Goal: Task Accomplishment & Management: Use online tool/utility

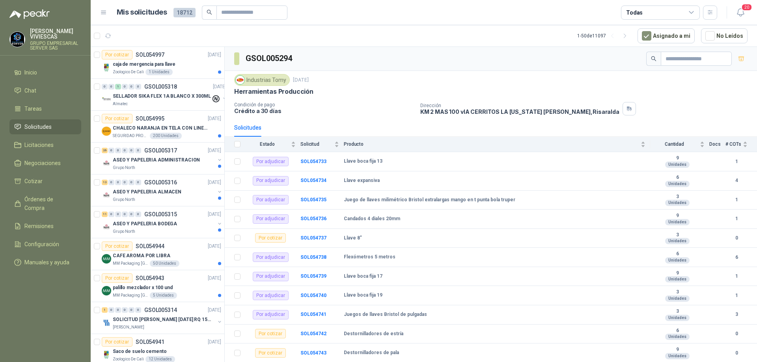
scroll to position [56, 0]
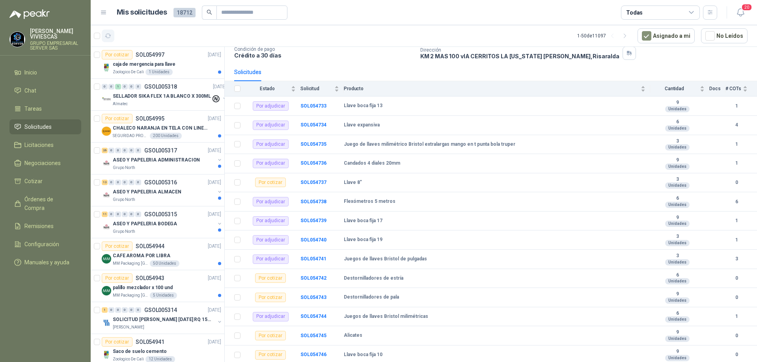
click at [110, 37] on icon "button" at bounding box center [108, 36] width 7 height 7
click at [313, 337] on b "SOL054745" at bounding box center [313, 336] width 26 height 6
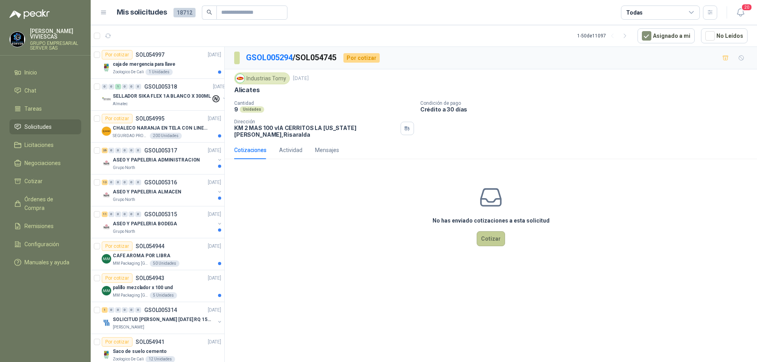
click at [487, 233] on button "Cotizar" at bounding box center [491, 238] width 28 height 15
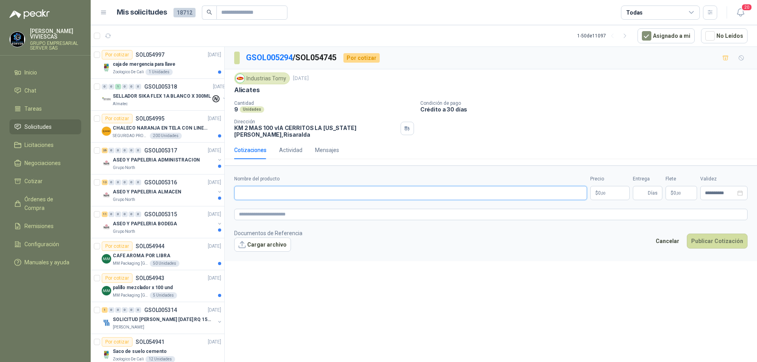
paste input "**********"
type input "**********"
click at [605, 191] on span ",00" at bounding box center [603, 193] width 5 height 4
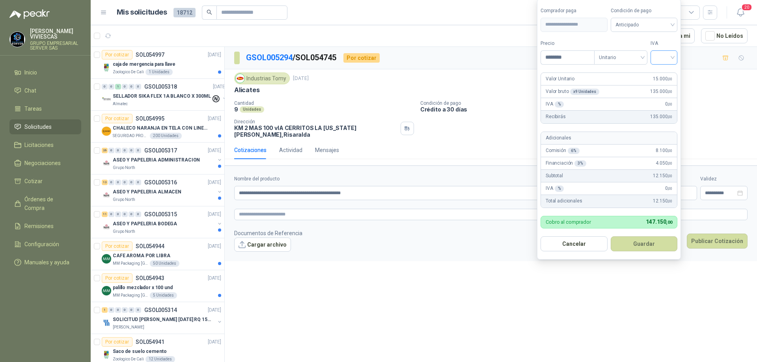
type input "********"
click at [672, 55] on input "search" at bounding box center [663, 57] width 17 height 12
click at [670, 69] on div "19%" at bounding box center [665, 73] width 15 height 9
click at [671, 25] on span "Anticipado" at bounding box center [645, 25] width 58 height 12
click at [656, 54] on div "Crédito a 30 días" at bounding box center [645, 53] width 55 height 9
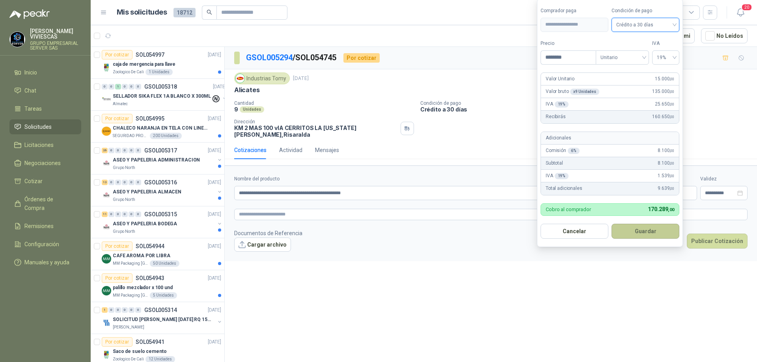
click at [644, 228] on button "Guardar" at bounding box center [645, 231] width 68 height 15
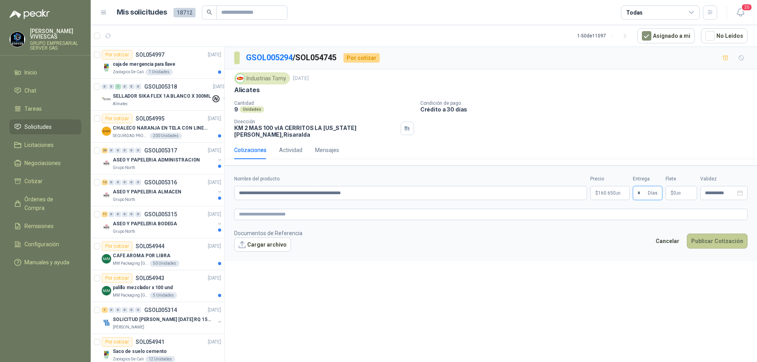
type input "*"
click at [713, 234] on button "Publicar Cotización" at bounding box center [717, 241] width 61 height 15
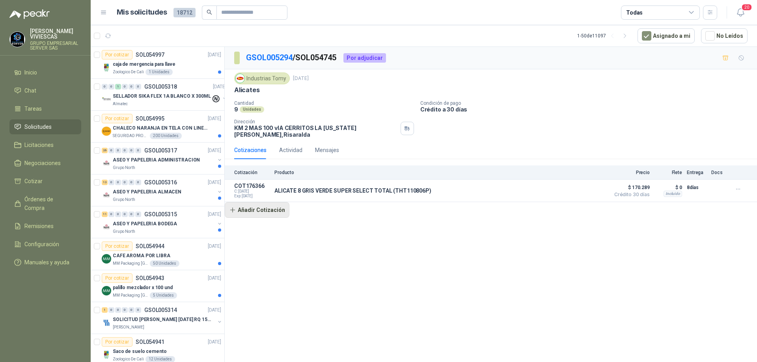
click at [275, 203] on button "Añadir Cotización" at bounding box center [257, 210] width 65 height 16
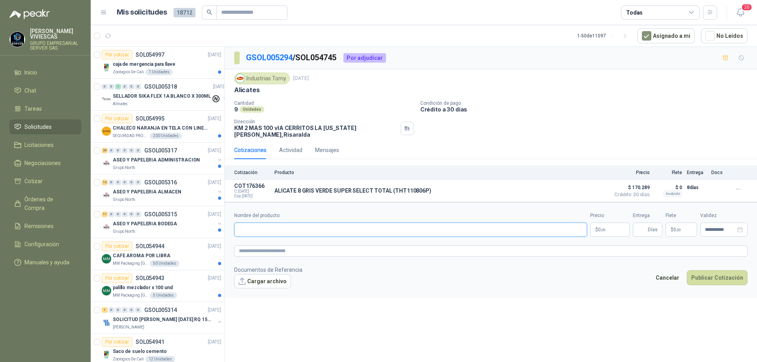
paste input "**********"
type input "**********"
click at [597, 225] on p "$ 0 ,00" at bounding box center [609, 230] width 39 height 14
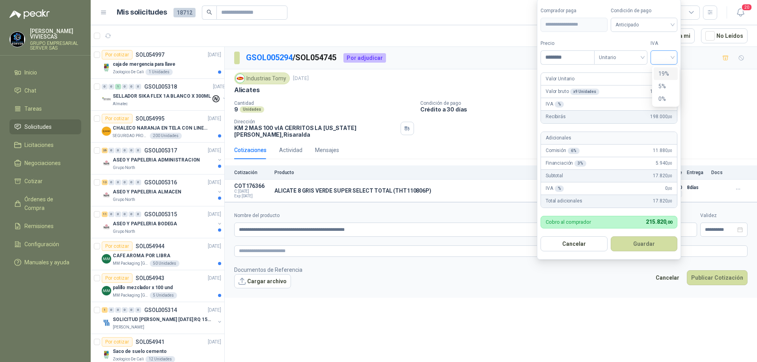
click at [677, 56] on div at bounding box center [663, 57] width 27 height 14
type input "********"
click at [673, 71] on div "19%" at bounding box center [666, 73] width 24 height 13
click at [660, 21] on span "Anticipado" at bounding box center [645, 25] width 58 height 12
click at [639, 51] on div "Crédito a 30 días" at bounding box center [645, 53] width 55 height 9
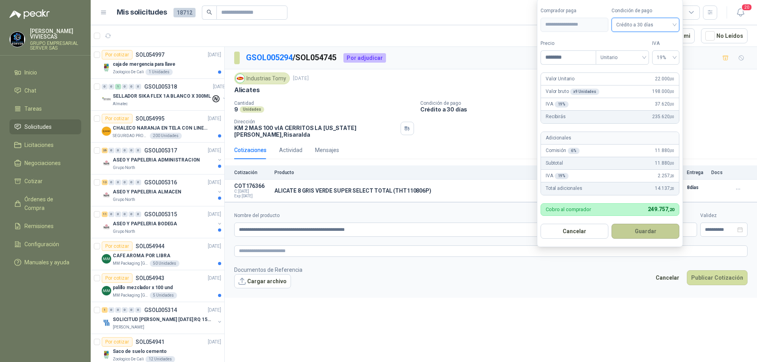
click at [633, 228] on button "Guardar" at bounding box center [645, 231] width 68 height 15
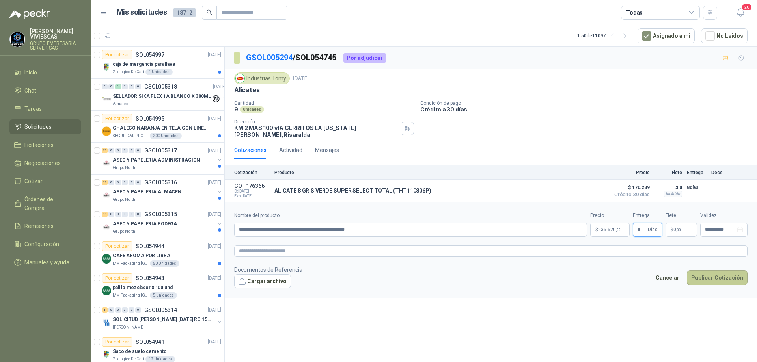
type input "*"
click at [709, 270] on button "Publicar Cotización" at bounding box center [717, 277] width 61 height 15
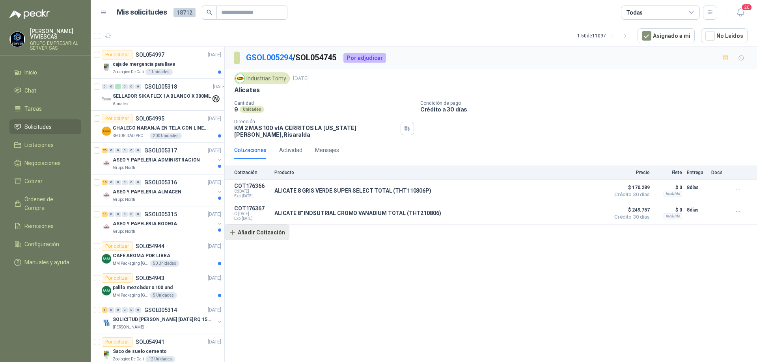
click at [276, 229] on button "Añadir Cotización" at bounding box center [257, 233] width 65 height 16
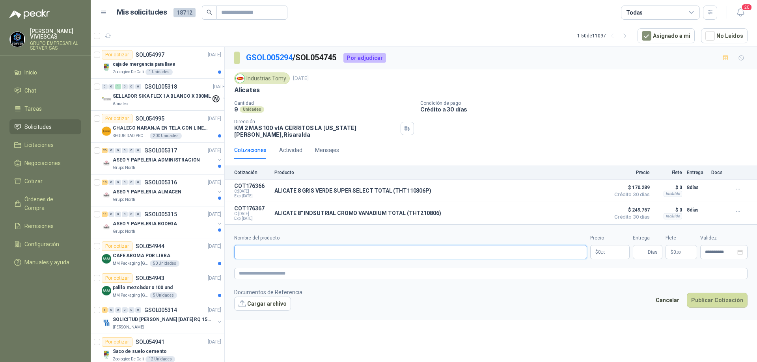
paste input "**********"
type input "**********"
click at [612, 247] on body "[PERSON_NAME] GRUPO EMPRESARIAL SERVER SAS Inicio Chat Tareas Solicitudes Licit…" at bounding box center [378, 181] width 757 height 362
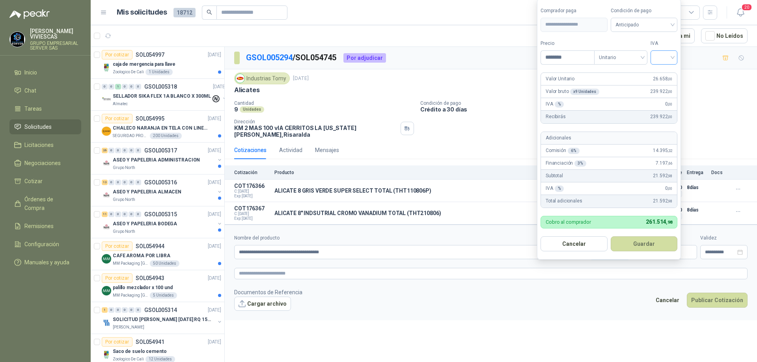
click at [676, 59] on div at bounding box center [663, 57] width 27 height 14
type input "********"
click at [661, 72] on div "19%" at bounding box center [665, 73] width 15 height 9
click at [654, 19] on span "Anticipado" at bounding box center [645, 25] width 58 height 12
click at [646, 56] on div "Crédito a 30 días" at bounding box center [645, 53] width 55 height 9
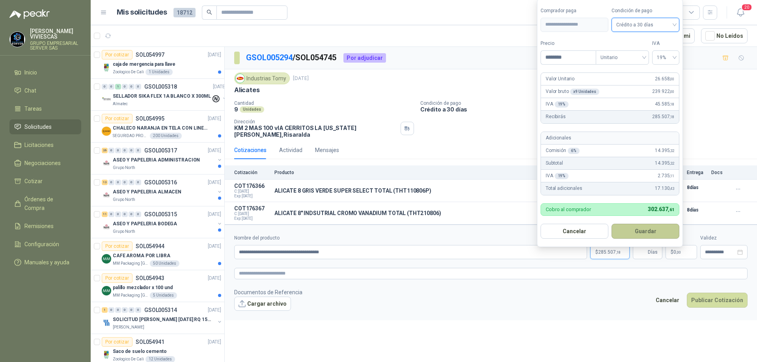
click at [635, 228] on button "Guardar" at bounding box center [645, 231] width 68 height 15
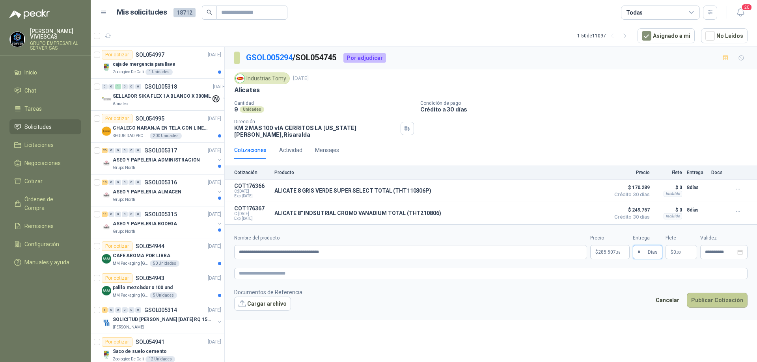
type input "*"
click at [698, 295] on button "Publicar Cotización" at bounding box center [717, 300] width 61 height 15
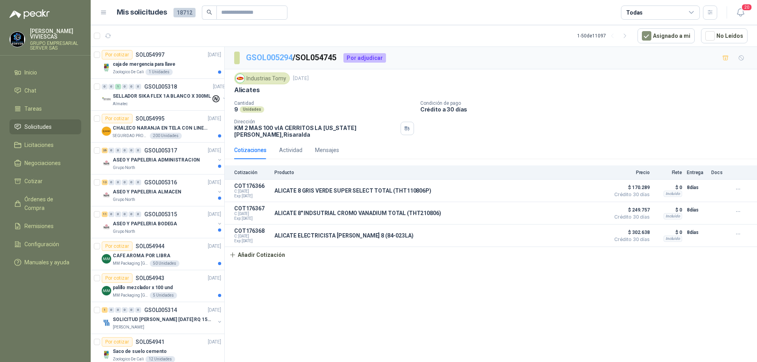
click at [274, 57] on link "GSOL005294" at bounding box center [269, 57] width 47 height 9
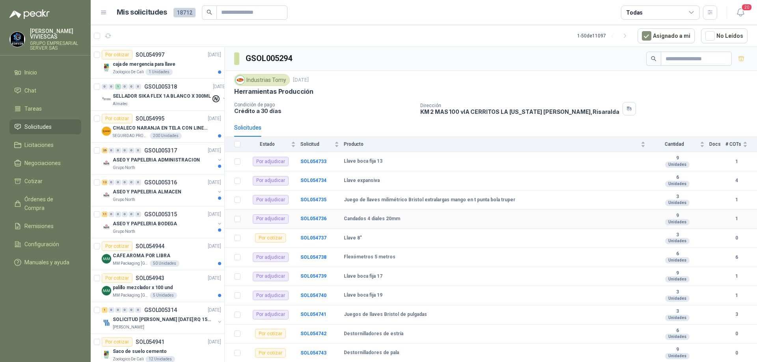
scroll to position [56, 0]
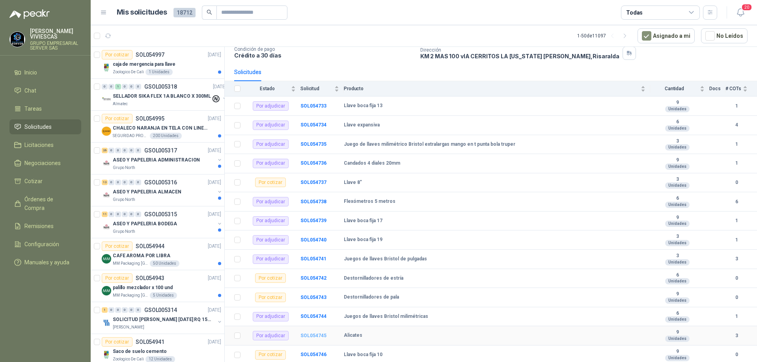
click at [317, 338] on b "SOL054745" at bounding box center [313, 336] width 26 height 6
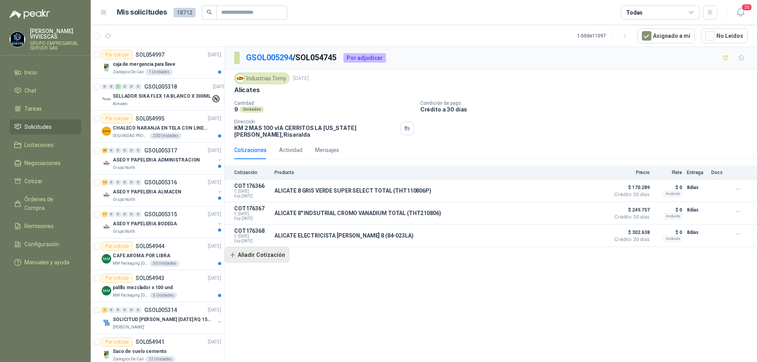
click at [277, 249] on button "Añadir Cotización" at bounding box center [257, 255] width 65 height 16
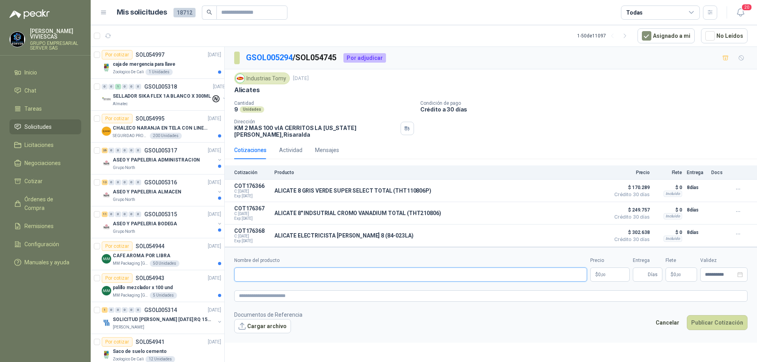
drag, startPoint x: 268, startPoint y: 270, endPoint x: 265, endPoint y: 273, distance: 4.2
paste input "**********"
type input "**********"
click at [604, 273] on span ",00" at bounding box center [603, 275] width 5 height 4
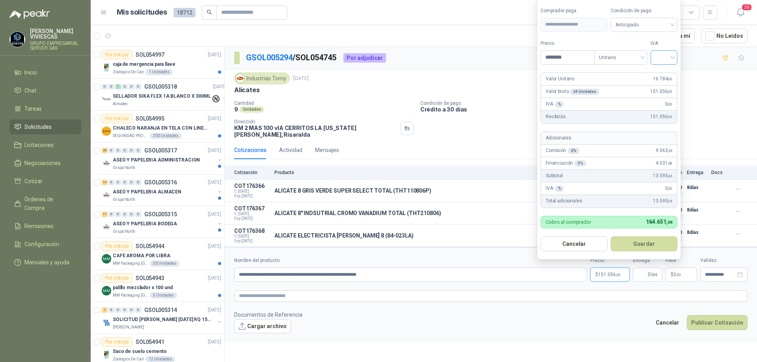
type input "********"
click at [672, 56] on input "search" at bounding box center [663, 57] width 17 height 12
click at [668, 72] on div "19%" at bounding box center [665, 73] width 15 height 9
click at [664, 29] on span "Anticipado" at bounding box center [645, 25] width 58 height 12
click at [649, 53] on div "Crédito a 30 días" at bounding box center [645, 53] width 55 height 9
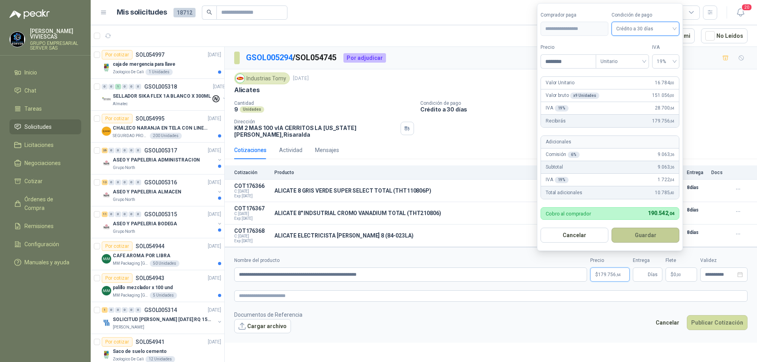
click at [651, 234] on button "Guardar" at bounding box center [645, 235] width 68 height 15
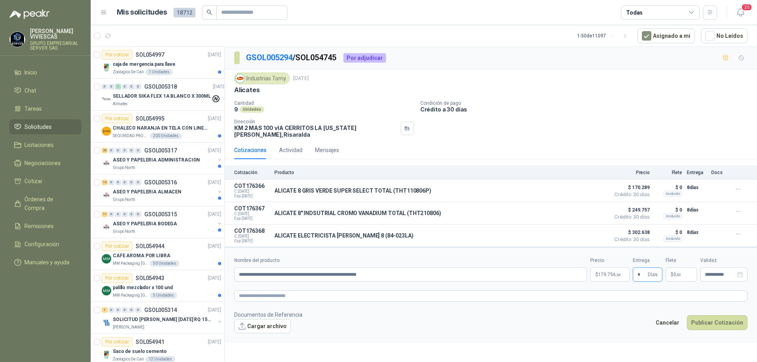
type input "*"
click at [268, 323] on button "Cargar archivo" at bounding box center [262, 326] width 57 height 14
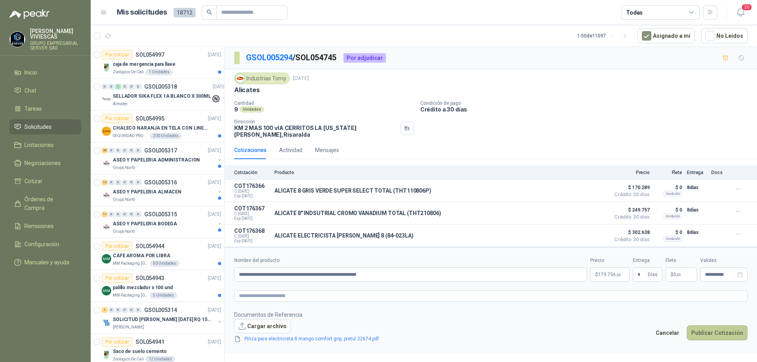
click at [721, 331] on button "Publicar Cotización" at bounding box center [717, 333] width 61 height 15
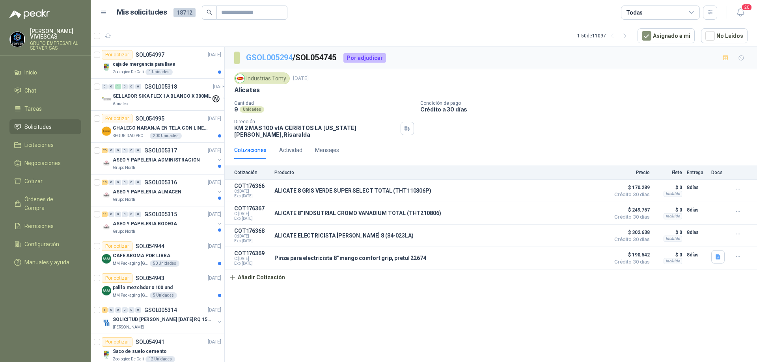
click at [271, 59] on link "GSOL005294" at bounding box center [269, 57] width 47 height 9
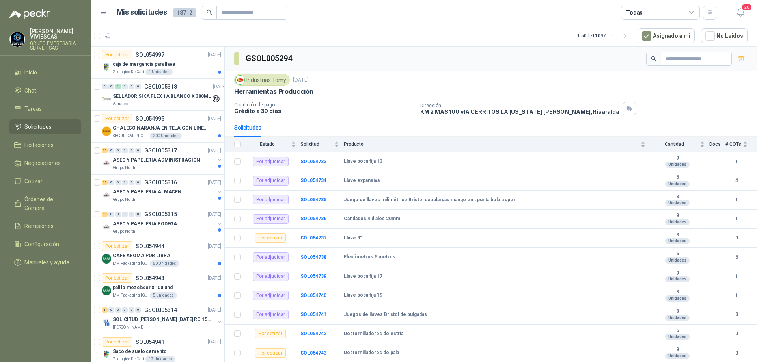
scroll to position [56, 0]
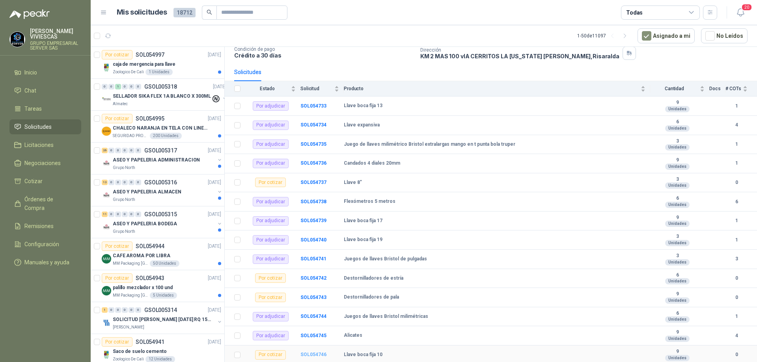
click at [324, 355] on b "SOL054746" at bounding box center [313, 355] width 26 height 6
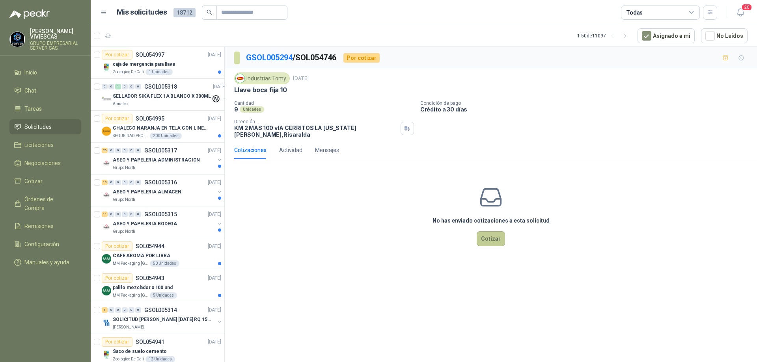
click at [497, 235] on button "Cotizar" at bounding box center [491, 238] width 28 height 15
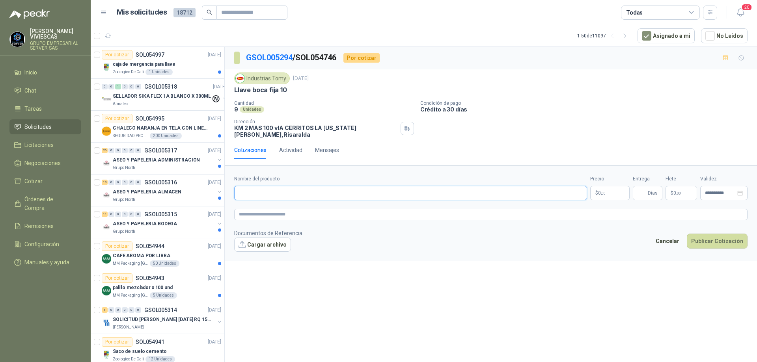
paste input "**********"
type input "**********"
click at [606, 187] on body "[PERSON_NAME] GRUPO EMPRESARIAL SERVER SAS Inicio Chat Tareas Solicitudes Licit…" at bounding box center [378, 181] width 757 height 362
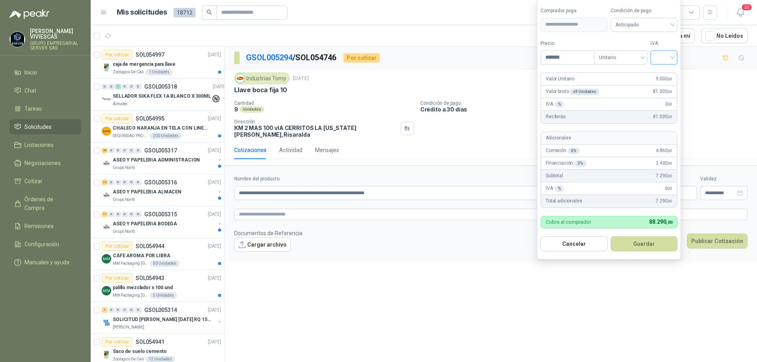
click at [677, 55] on div at bounding box center [663, 57] width 27 height 14
type input "*******"
click at [669, 75] on div "19%" at bounding box center [665, 73] width 15 height 9
click at [665, 27] on span "Anticipado" at bounding box center [645, 25] width 58 height 12
click at [652, 52] on div "Crédito a 30 días" at bounding box center [645, 53] width 55 height 9
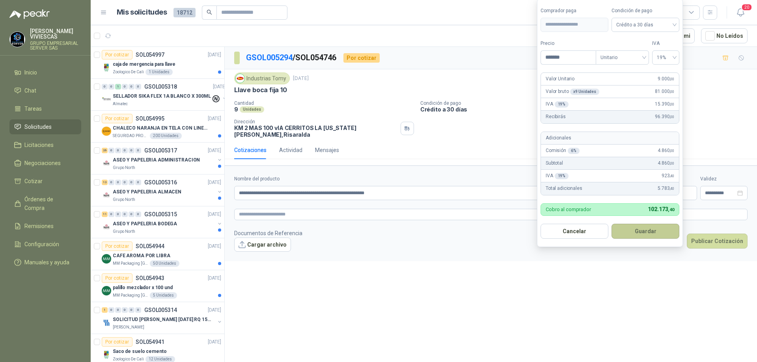
click at [634, 235] on button "Guardar" at bounding box center [645, 231] width 68 height 15
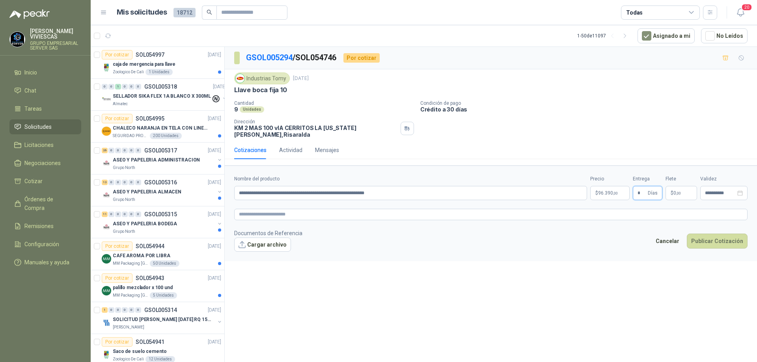
type input "*"
click at [269, 238] on button "Cargar archivo" at bounding box center [262, 245] width 57 height 14
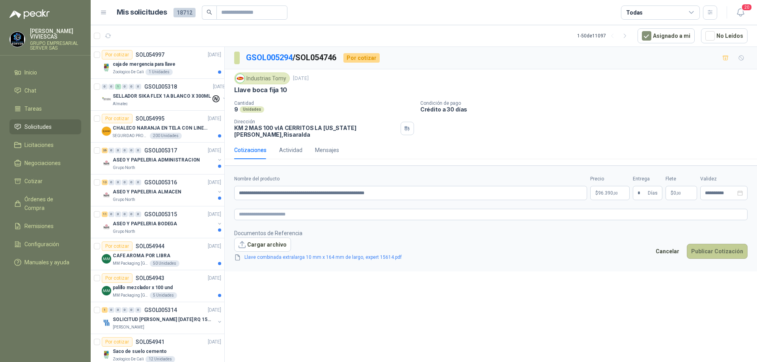
click at [711, 247] on button "Publicar Cotización" at bounding box center [717, 251] width 61 height 15
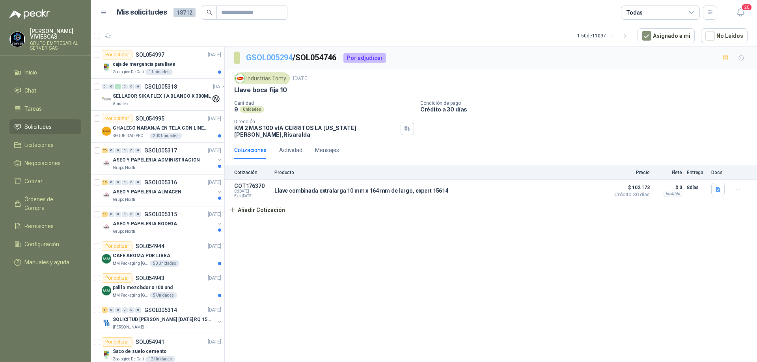
click at [272, 60] on link "GSOL005294" at bounding box center [269, 57] width 47 height 9
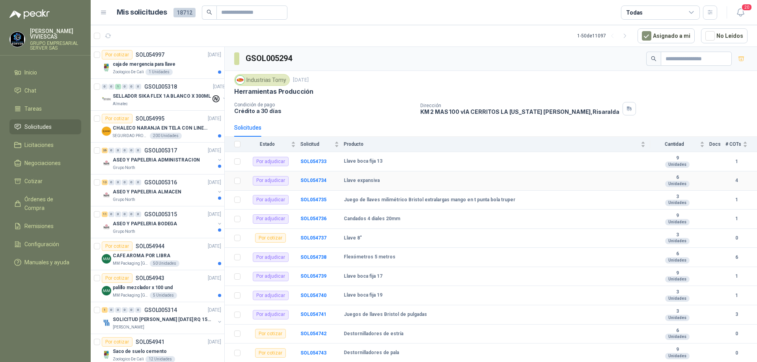
scroll to position [56, 0]
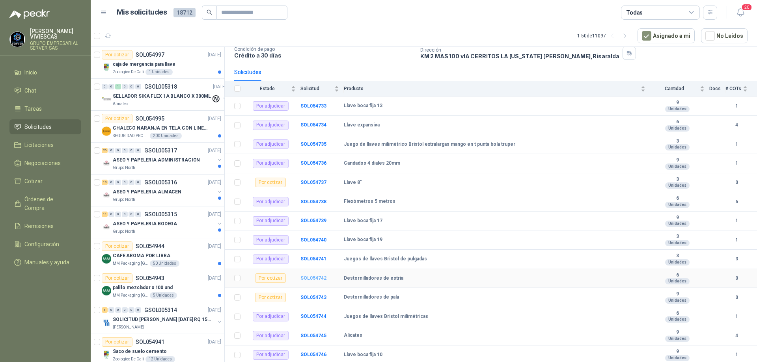
click at [324, 278] on b "SOL054742" at bounding box center [313, 279] width 26 height 6
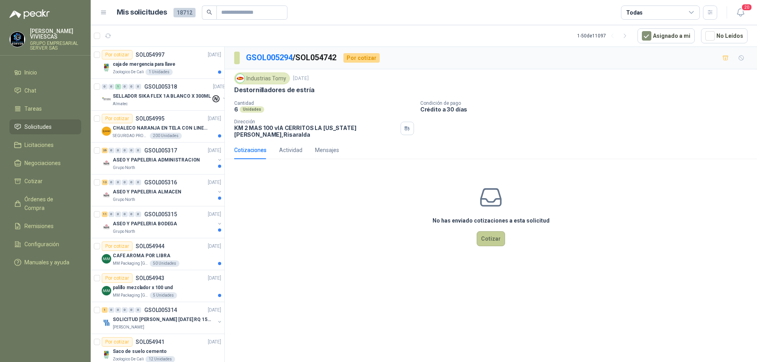
click at [490, 231] on button "Cotizar" at bounding box center [491, 238] width 28 height 15
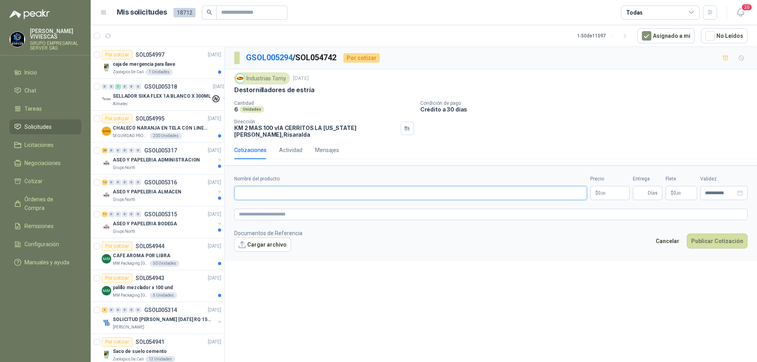
paste input "**********"
type input "**********"
click at [609, 190] on p "$ 0 ,00" at bounding box center [609, 193] width 39 height 14
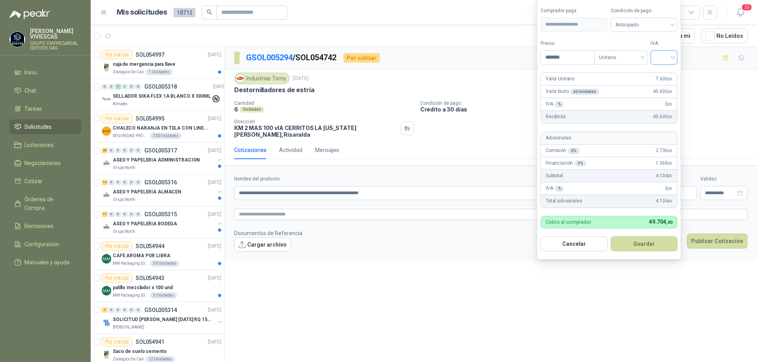
click at [675, 54] on div at bounding box center [663, 57] width 27 height 14
type input "*******"
click at [674, 69] on div "19%" at bounding box center [666, 73] width 24 height 13
click at [663, 26] on span "Anticipado" at bounding box center [645, 25] width 58 height 12
click at [654, 52] on div "Crédito a 30 días" at bounding box center [645, 53] width 55 height 9
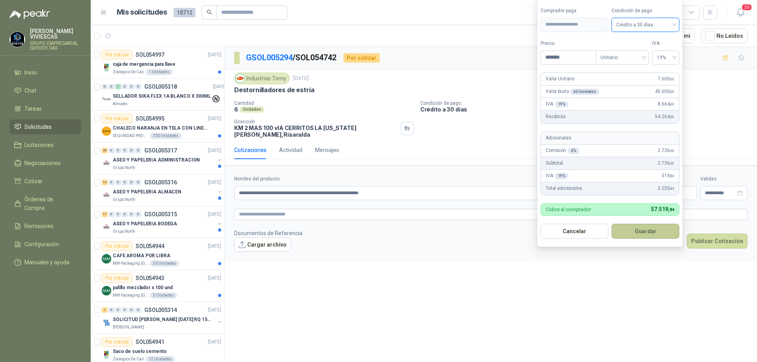
click at [633, 235] on button "Guardar" at bounding box center [645, 231] width 68 height 15
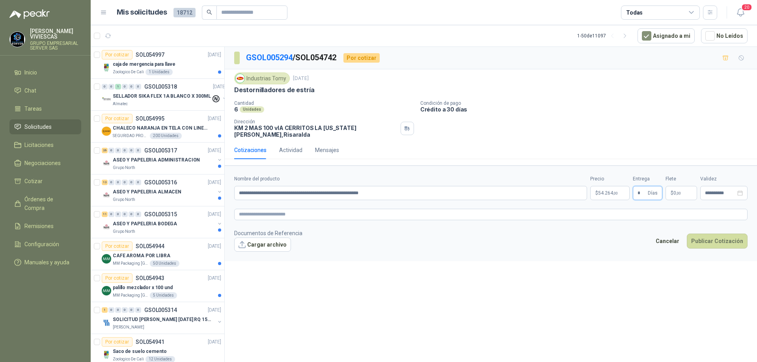
type input "*"
click at [275, 238] on button "Cargar archivo" at bounding box center [262, 245] width 57 height 14
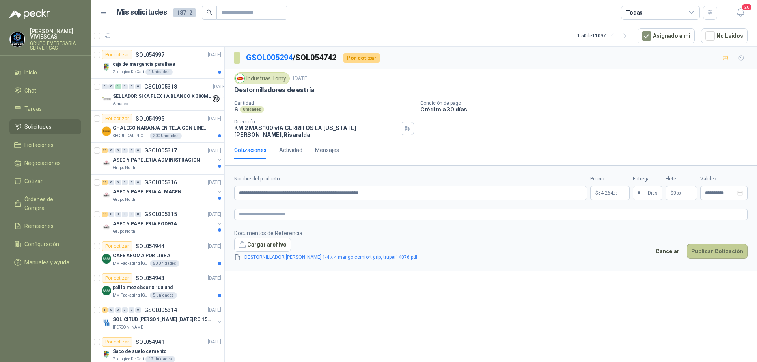
click at [707, 246] on button "Publicar Cotización" at bounding box center [717, 251] width 61 height 15
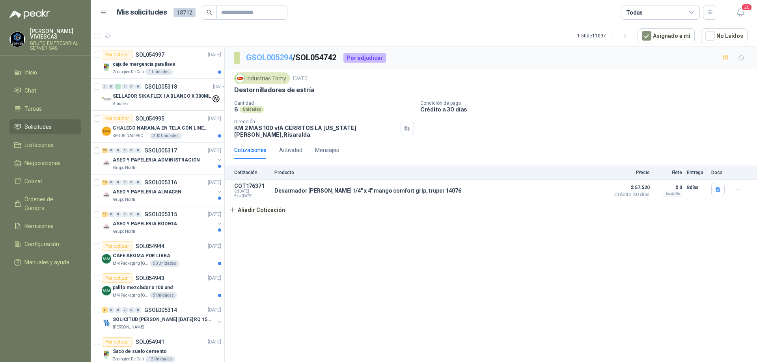
click at [279, 59] on link "GSOL005294" at bounding box center [269, 57] width 47 height 9
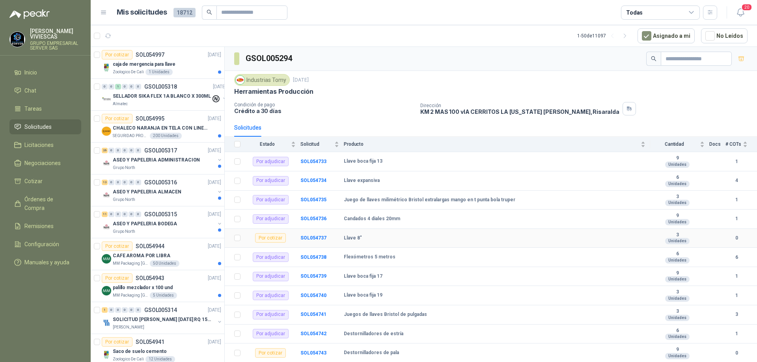
scroll to position [56, 0]
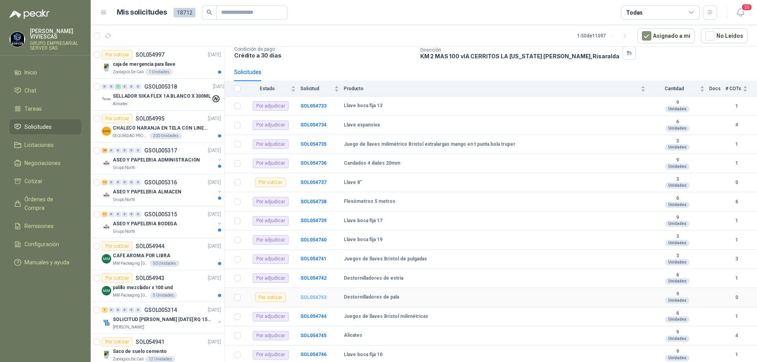
click at [310, 297] on b "SOL054743" at bounding box center [313, 298] width 26 height 6
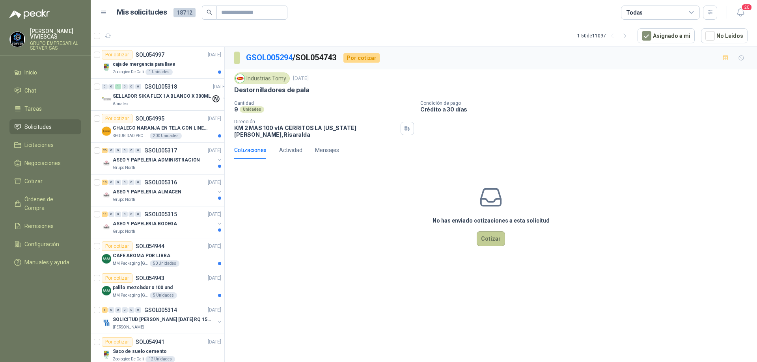
click at [492, 236] on button "Cotizar" at bounding box center [491, 238] width 28 height 15
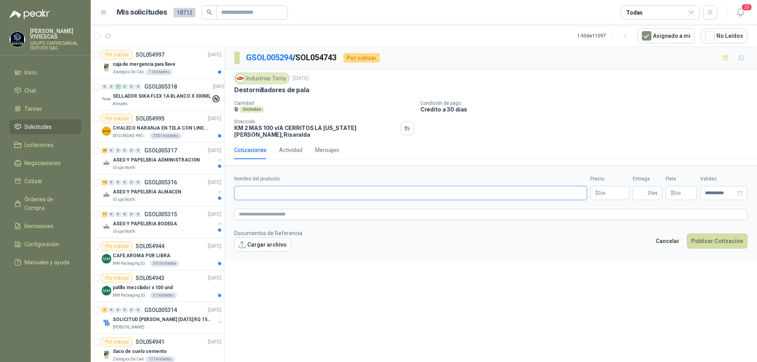
paste input "**********"
type input "**********"
click at [610, 187] on body "[PERSON_NAME] GRUPO EMPRESARIAL SERVER SAS Inicio Chat Tareas Solicitudes Licit…" at bounding box center [378, 181] width 757 height 362
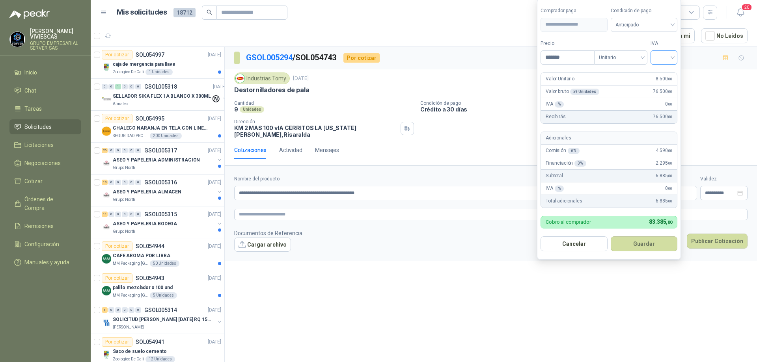
type input "*******"
click at [672, 54] on input "search" at bounding box center [663, 57] width 17 height 12
click at [668, 69] on div "19%" at bounding box center [665, 73] width 15 height 9
click at [661, 28] on span "Anticipado" at bounding box center [645, 25] width 58 height 12
click at [643, 52] on div "Crédito a 30 días" at bounding box center [645, 53] width 55 height 9
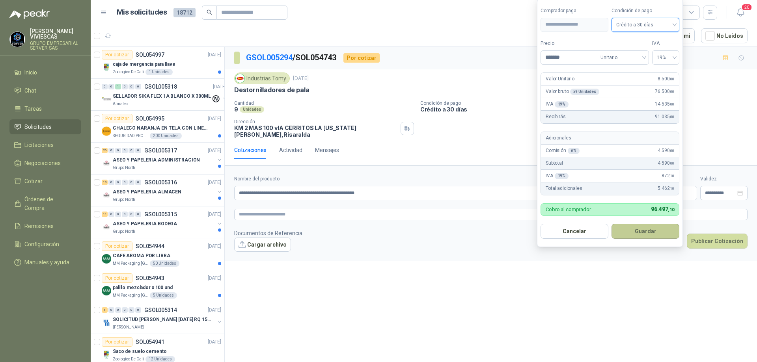
click at [646, 236] on button "Guardar" at bounding box center [645, 231] width 68 height 15
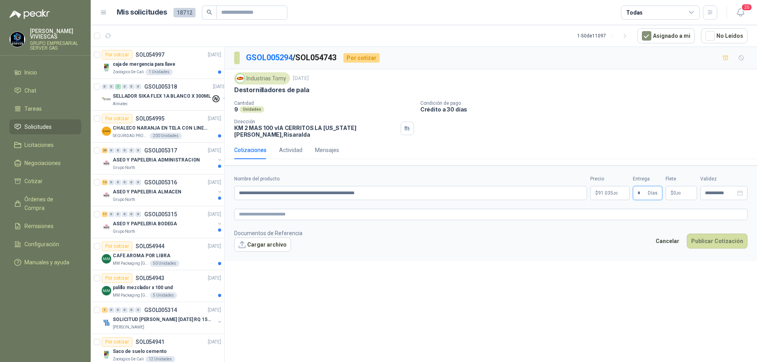
type input "*"
click at [270, 238] on button "Cargar archivo" at bounding box center [262, 245] width 57 height 14
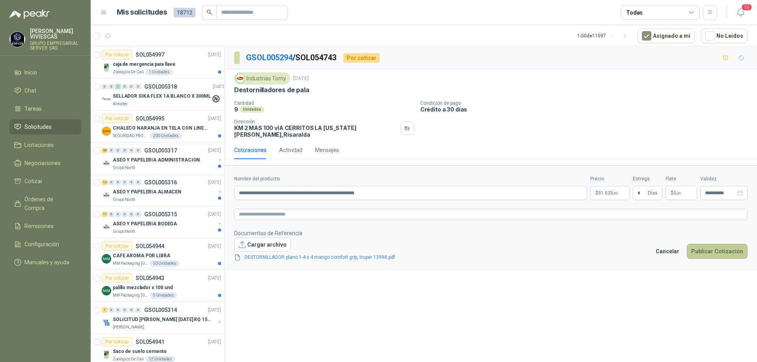
click at [717, 244] on button "Publicar Cotización" at bounding box center [717, 251] width 61 height 15
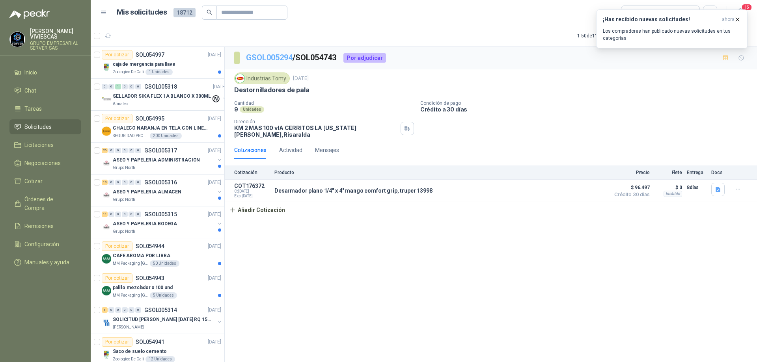
click at [264, 57] on link "GSOL005294" at bounding box center [269, 57] width 47 height 9
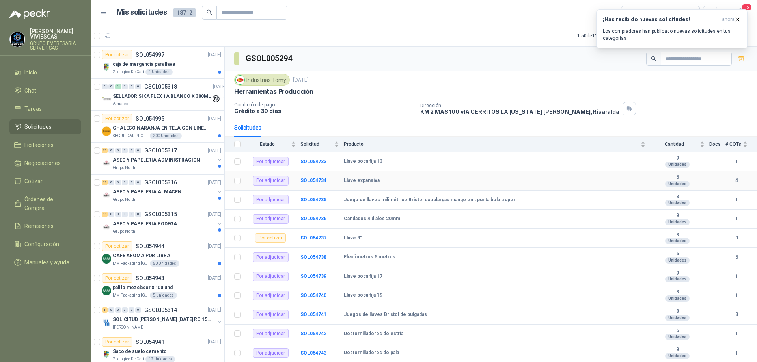
scroll to position [56, 0]
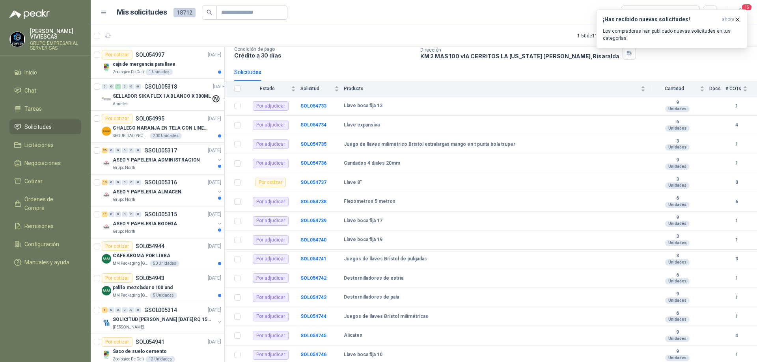
click at [52, 123] on li "Solicitudes" at bounding box center [45, 127] width 62 height 9
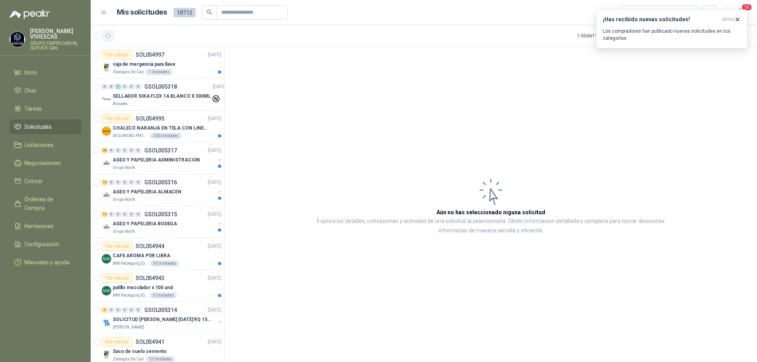
click at [108, 39] on icon "button" at bounding box center [108, 36] width 7 height 7
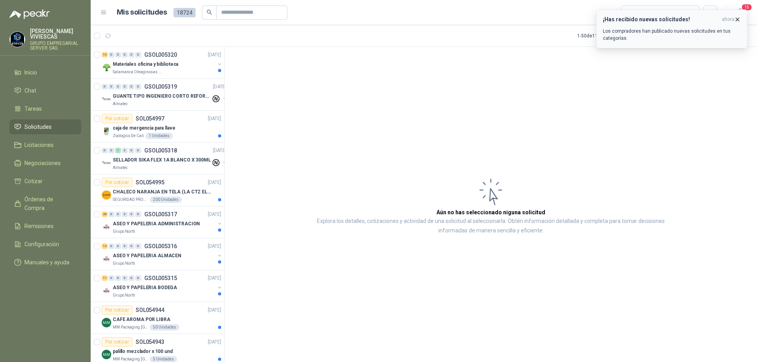
click at [739, 18] on icon "button" at bounding box center [737, 19] width 3 height 3
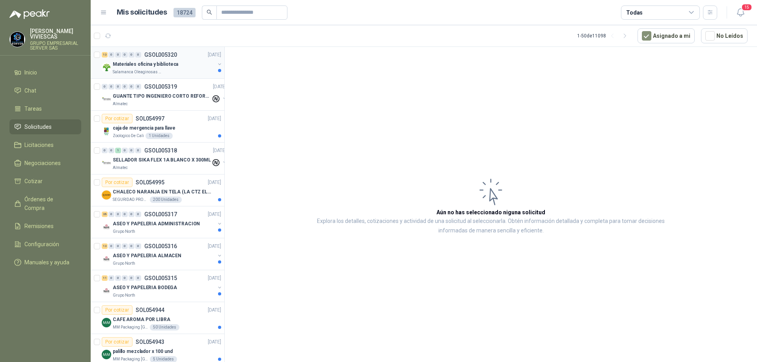
click at [162, 66] on p "Materiales oficina y biblioteca" at bounding box center [145, 64] width 65 height 7
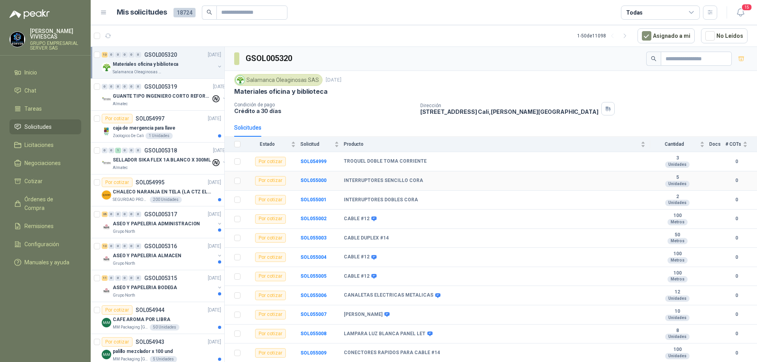
scroll to position [36, 0]
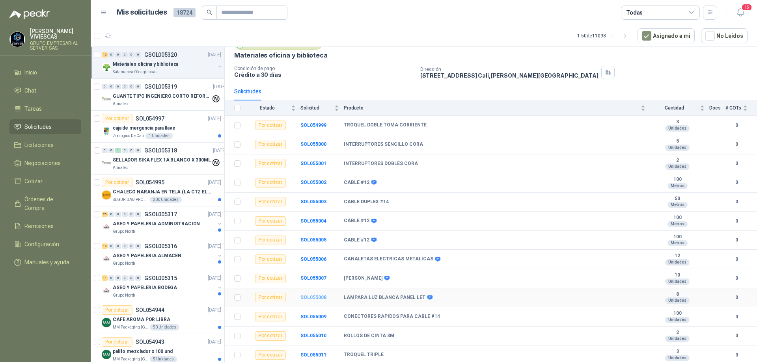
click at [311, 300] on b "SOL055008" at bounding box center [313, 298] width 26 height 6
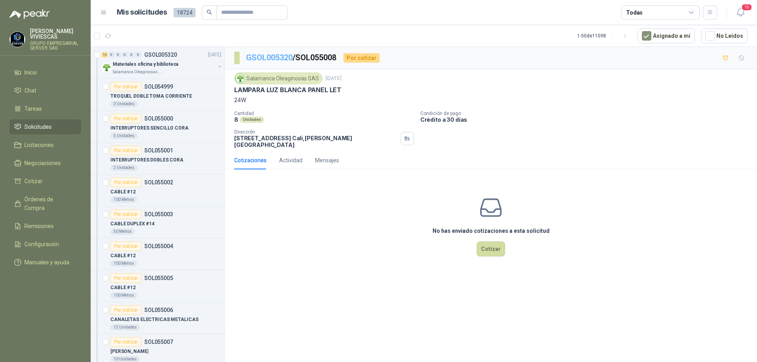
click at [268, 57] on link "GSOL005320" at bounding box center [269, 57] width 47 height 9
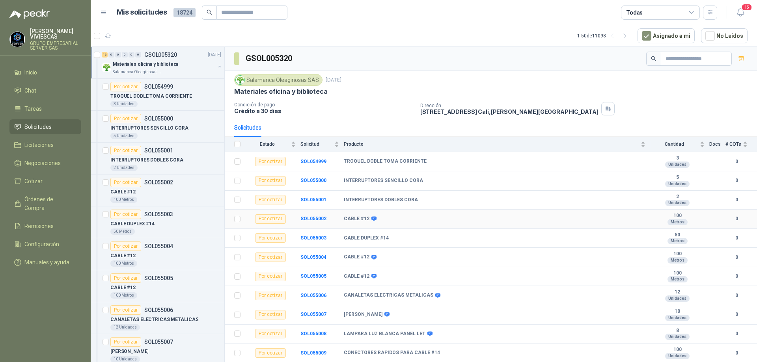
scroll to position [36, 0]
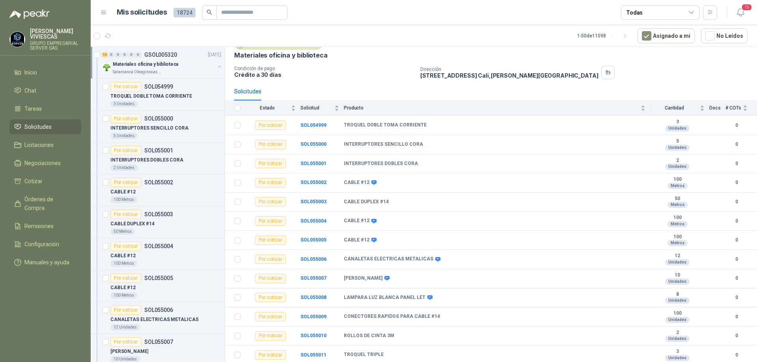
click at [158, 66] on p "Materiales oficina y biblioteca" at bounding box center [145, 64] width 65 height 7
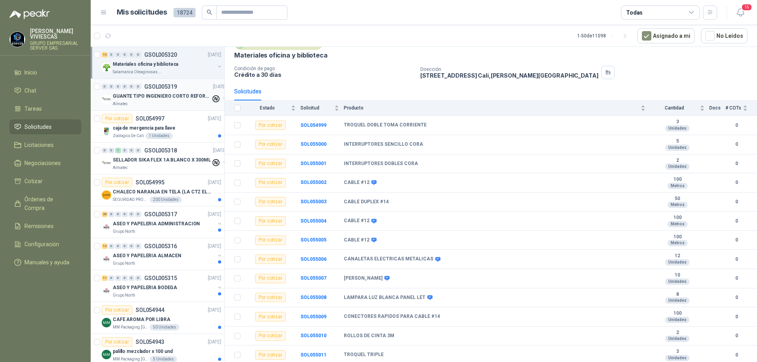
scroll to position [3, 0]
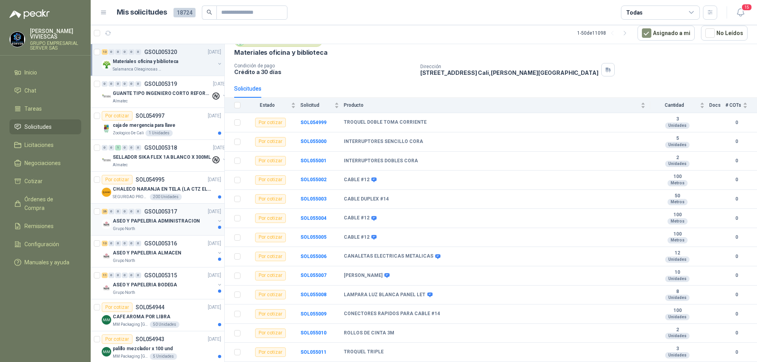
click at [165, 224] on p "ASEO Y PAPELERIA ADMINISTRACION" at bounding box center [156, 221] width 87 height 7
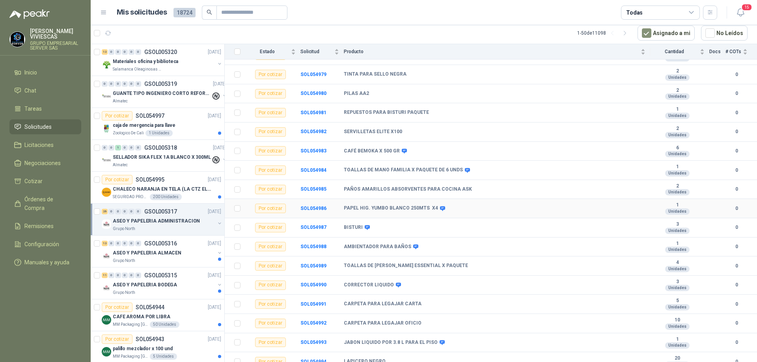
scroll to position [285, 0]
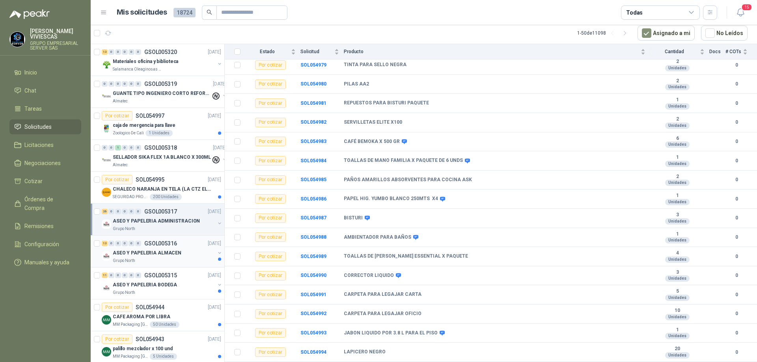
click at [175, 251] on p "ASEO Y PAPELERIA ALMACEN" at bounding box center [147, 252] width 69 height 7
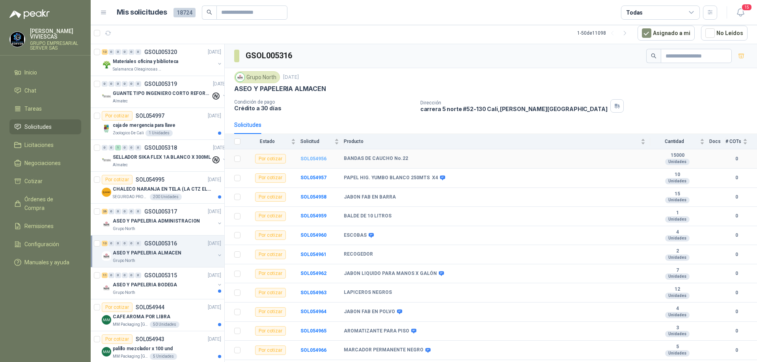
click at [313, 160] on b "SOL054956" at bounding box center [313, 159] width 26 height 6
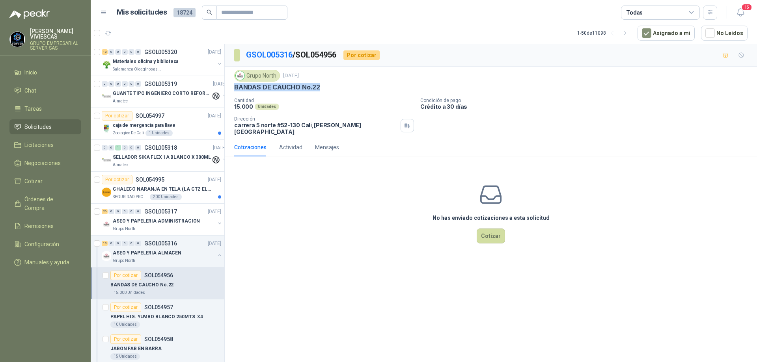
drag, startPoint x: 326, startPoint y: 84, endPoint x: 232, endPoint y: 93, distance: 95.0
click at [232, 93] on div "Grupo North [DATE] BANDAS DE CAUCHO No.22 Cantidad 15.000 Unidades Condición de…" at bounding box center [491, 103] width 532 height 72
copy p "BANDAS DE CAUCHO No.22"
click at [267, 55] on link "GSOL005316" at bounding box center [269, 54] width 47 height 9
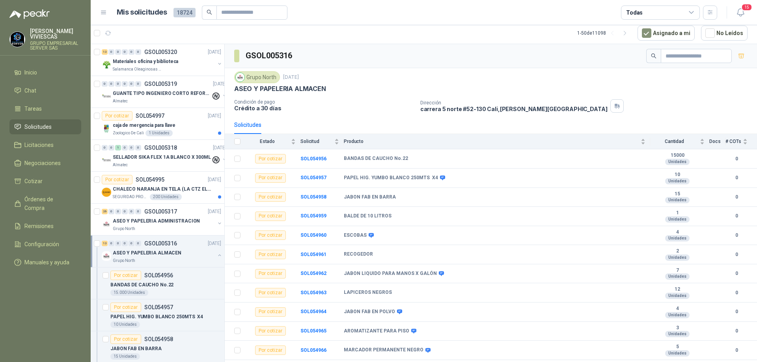
click at [142, 252] on p "ASEO Y PAPELERIA ALMACEN" at bounding box center [147, 252] width 69 height 7
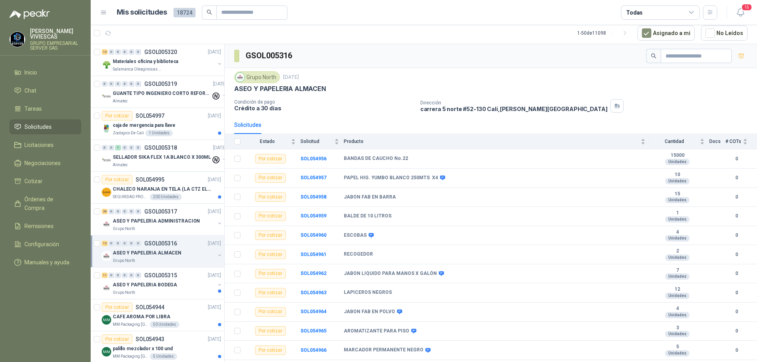
click at [142, 252] on p "ASEO Y PAPELERIA ALMACEN" at bounding box center [147, 252] width 69 height 7
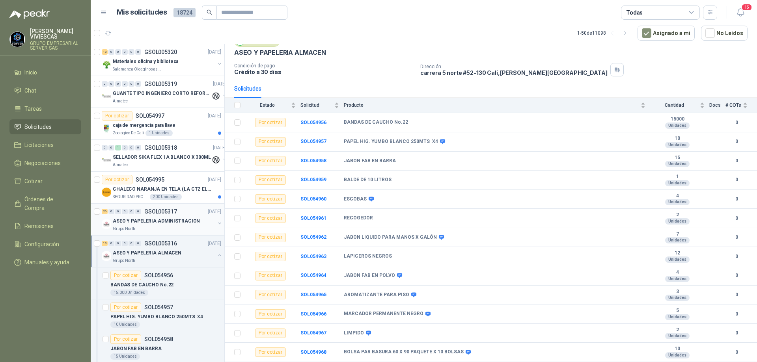
scroll to position [118, 0]
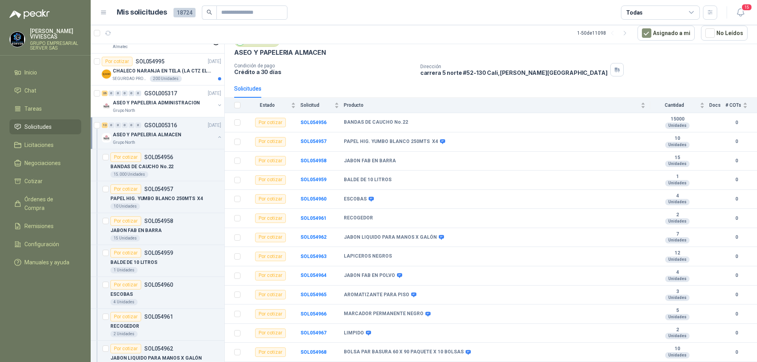
click at [173, 139] on div "ASEO Y PAPELERIA ALMACEN" at bounding box center [164, 134] width 102 height 9
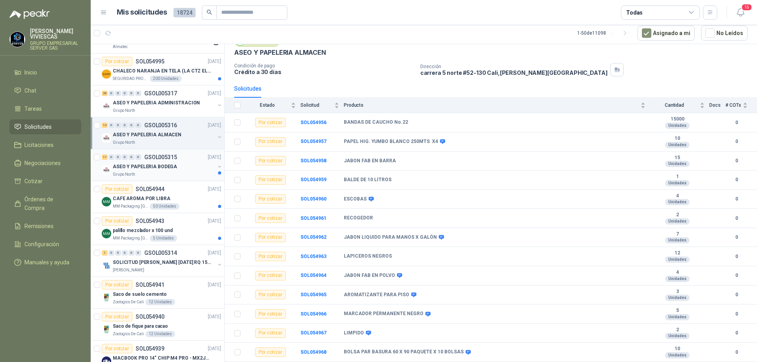
click at [169, 168] on p "ASEO Y PAPELERIA BODEGA" at bounding box center [145, 166] width 64 height 7
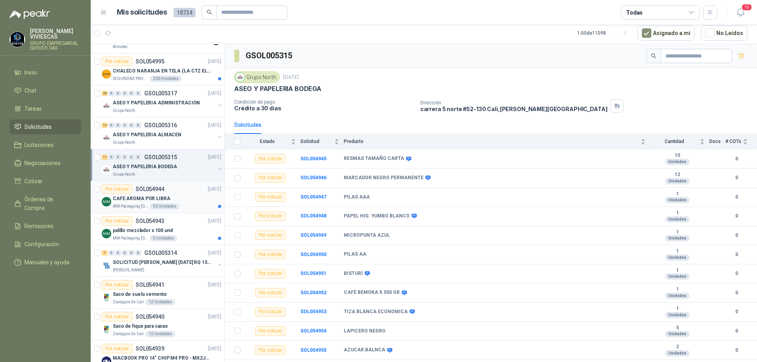
click at [176, 200] on div "CAFE AROMA POR LIBRA" at bounding box center [167, 198] width 108 height 9
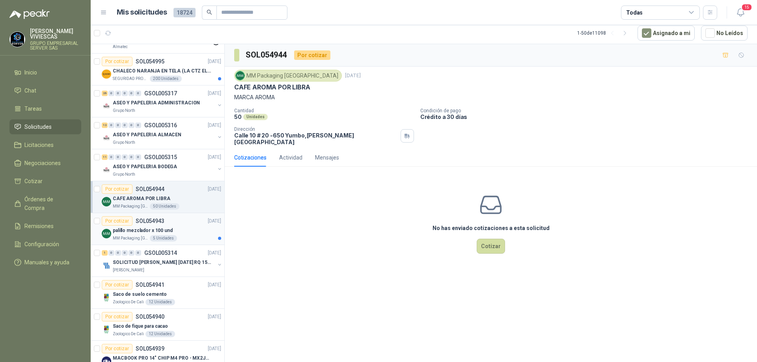
click at [184, 230] on div "palillo mezclador x 100 und" at bounding box center [167, 230] width 108 height 9
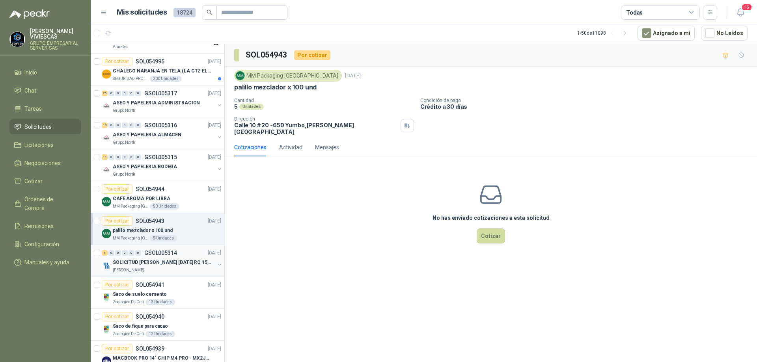
click at [165, 261] on p "SOLICITUD [PERSON_NAME] [DATE] RQ 15250" at bounding box center [162, 262] width 98 height 7
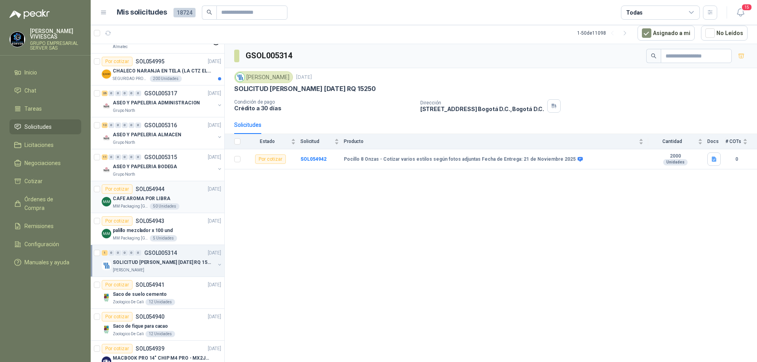
scroll to position [197, 0]
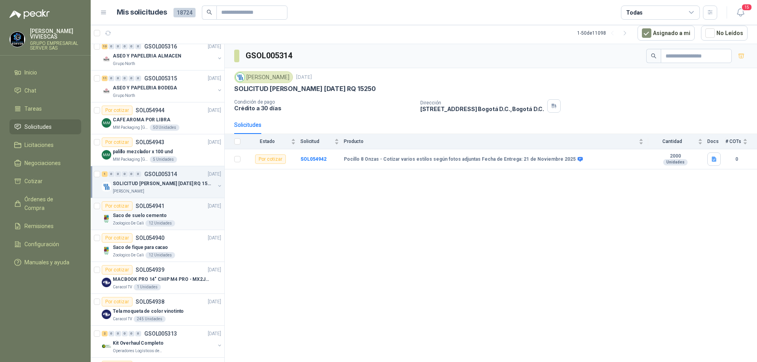
click at [171, 221] on div "12 Unidades" at bounding box center [160, 223] width 30 height 6
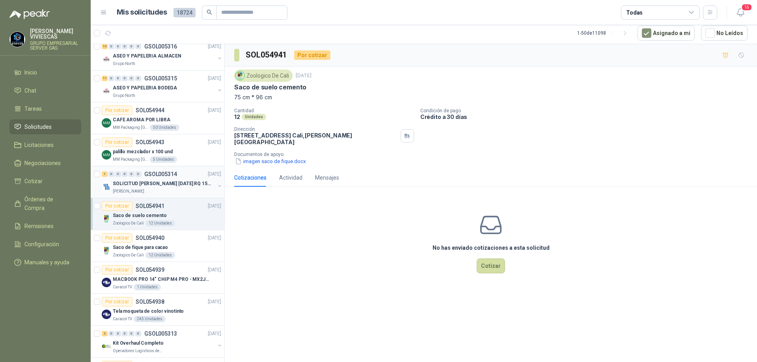
scroll to position [236, 0]
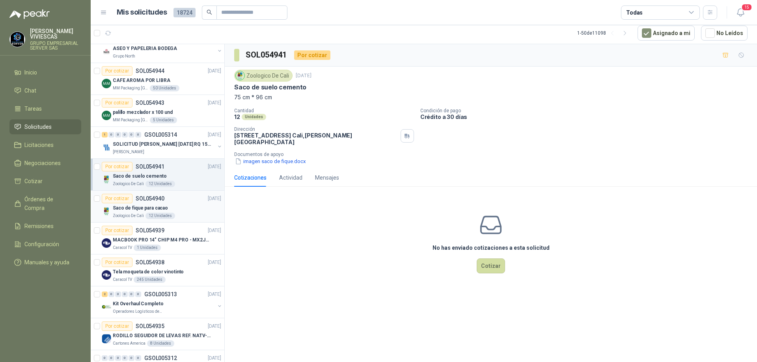
click at [170, 201] on div "Por cotizar SOL054940 [DATE]" at bounding box center [161, 198] width 119 height 9
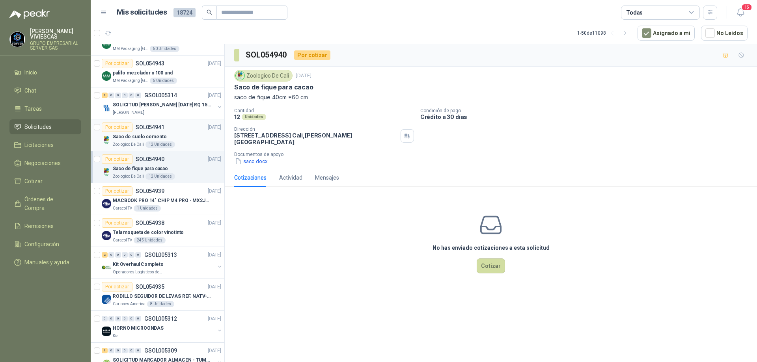
scroll to position [315, 0]
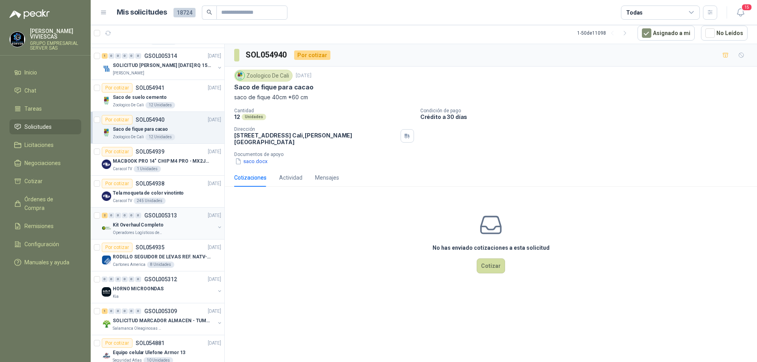
click at [173, 227] on div "Kit Overhaul Completo" at bounding box center [164, 224] width 102 height 9
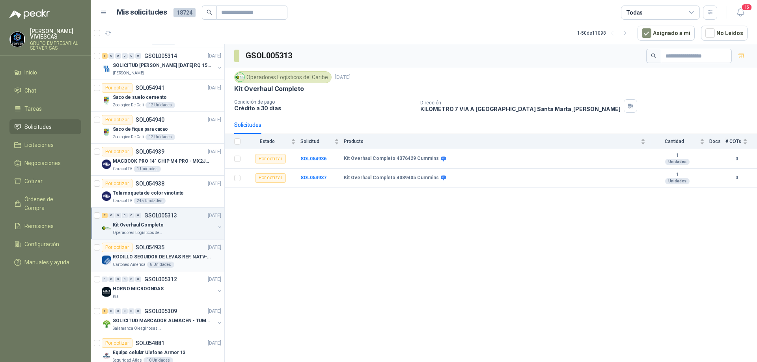
click at [173, 258] on p "RODILLO SEGUIDOR DE LEVAS REF. NATV-17-PPA [PERSON_NAME]" at bounding box center [162, 256] width 98 height 7
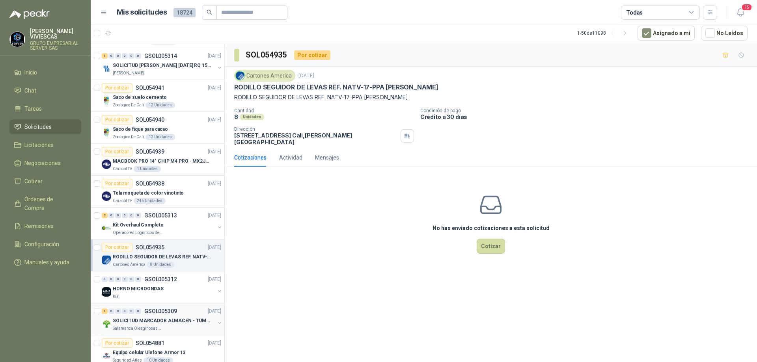
click at [167, 319] on p "SOLICITUD MARCADOR ALMACEN - TUMACO" at bounding box center [162, 320] width 98 height 7
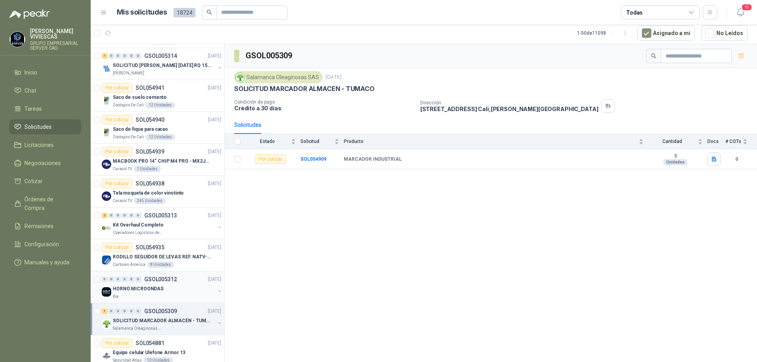
scroll to position [394, 0]
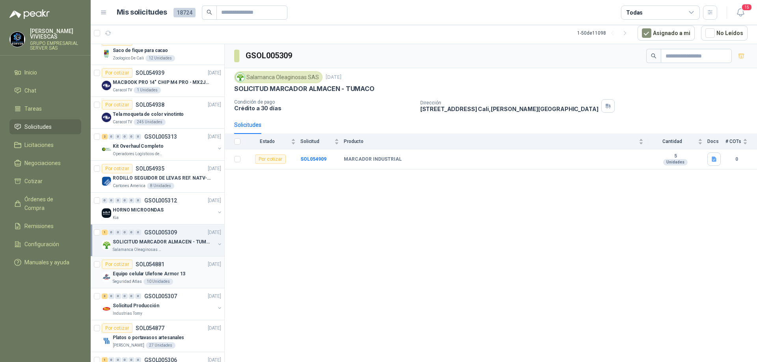
click at [175, 274] on p "Equipo celular Ulefone Armor 13" at bounding box center [149, 273] width 73 height 7
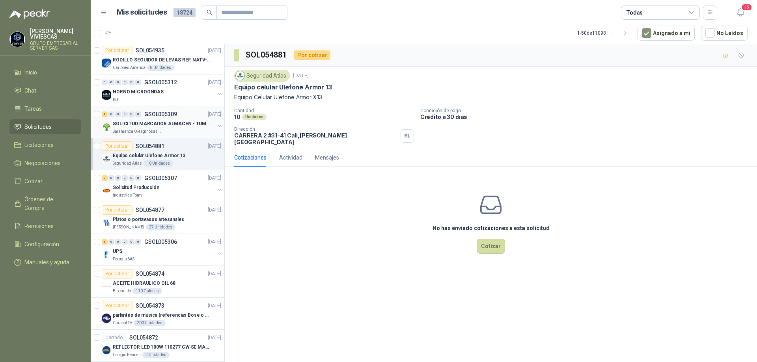
scroll to position [552, 0]
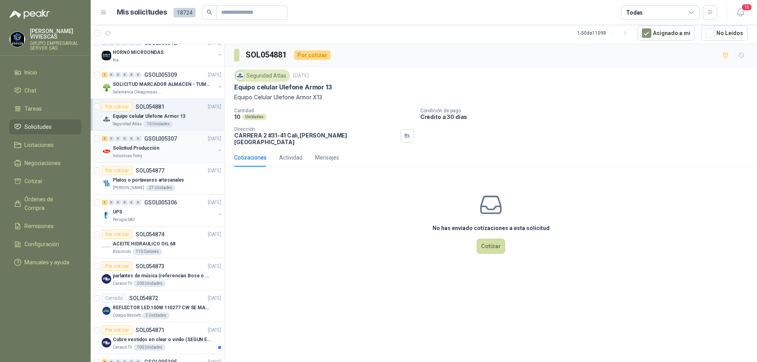
click at [171, 151] on div "Solicitud Producción" at bounding box center [164, 147] width 102 height 9
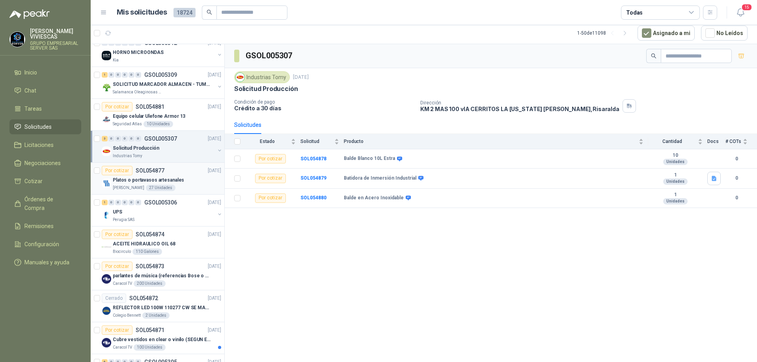
click at [182, 182] on div "Platos o portavasos artesanales" at bounding box center [167, 179] width 108 height 9
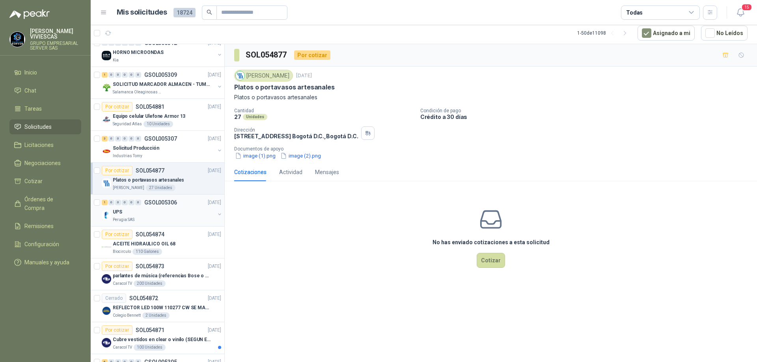
click at [162, 214] on div "UPS" at bounding box center [164, 211] width 102 height 9
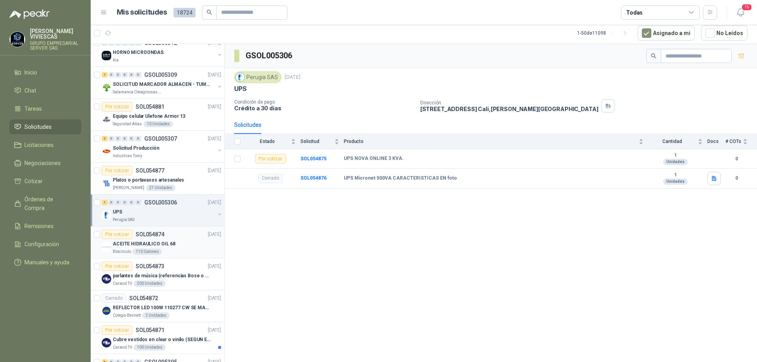
click at [184, 243] on div "ACEITE HIDRAULICO OIL 68" at bounding box center [167, 243] width 108 height 9
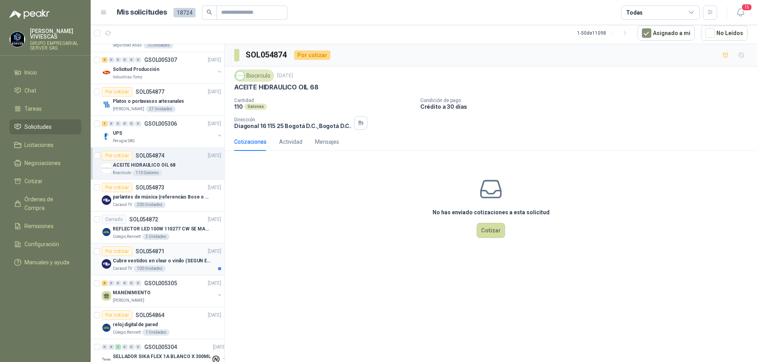
scroll to position [709, 0]
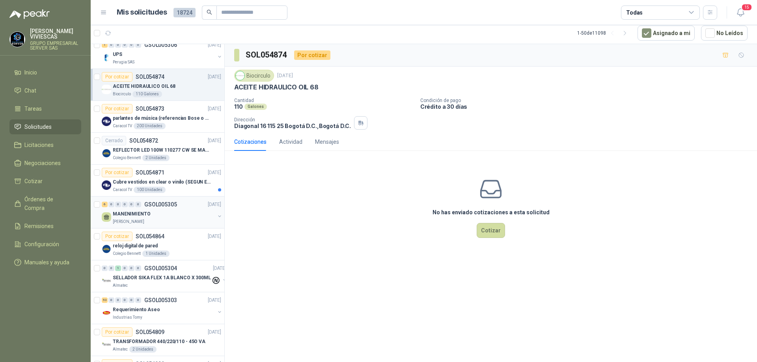
click at [198, 217] on div "MANENIMIENTO" at bounding box center [164, 213] width 102 height 9
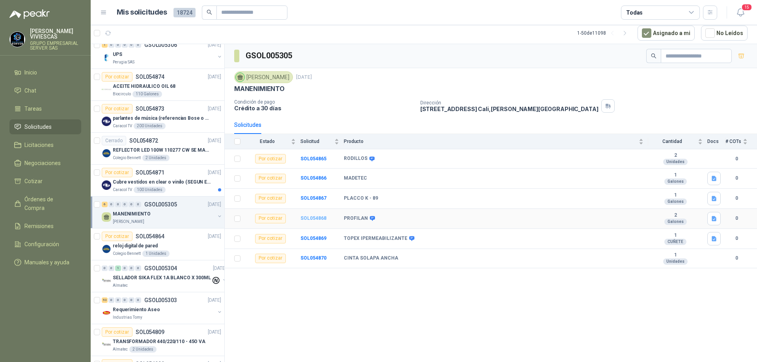
click at [317, 219] on b "SOL054868" at bounding box center [313, 219] width 26 height 6
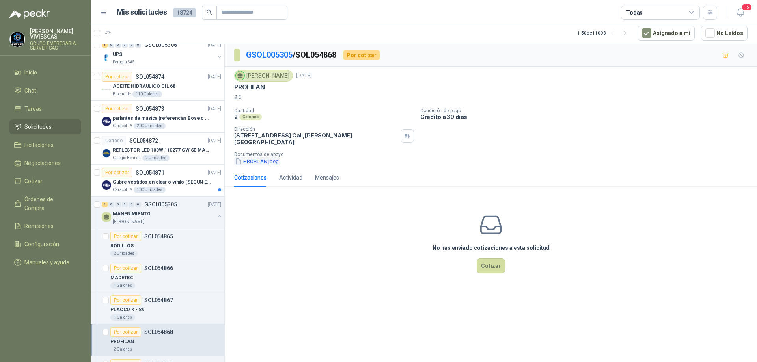
click at [266, 157] on button "PROFILAN.jpeg" at bounding box center [256, 161] width 45 height 8
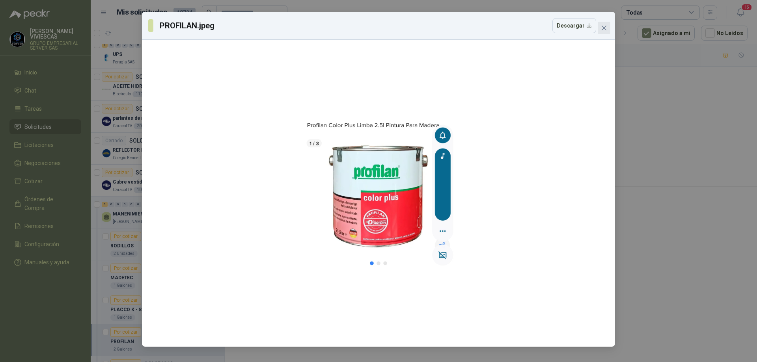
click at [603, 30] on icon "close" at bounding box center [604, 28] width 6 height 6
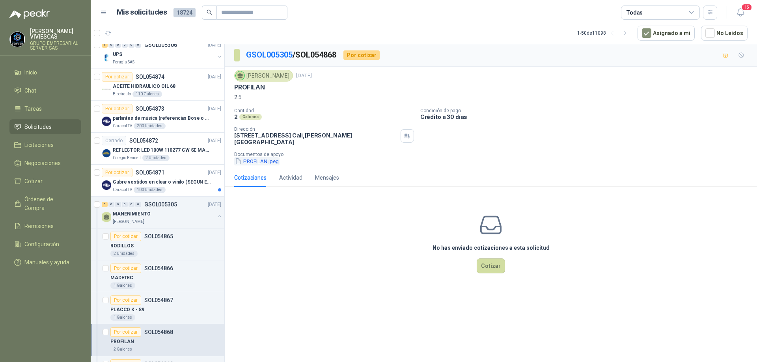
click at [263, 157] on button "PROFILAN.jpeg" at bounding box center [256, 161] width 45 height 8
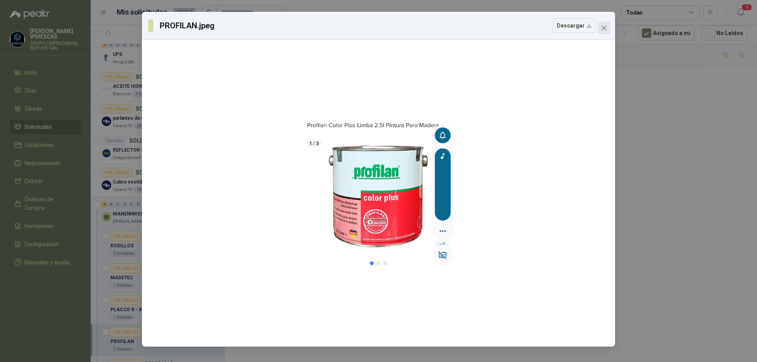
click at [605, 28] on icon "close" at bounding box center [604, 28] width 6 height 6
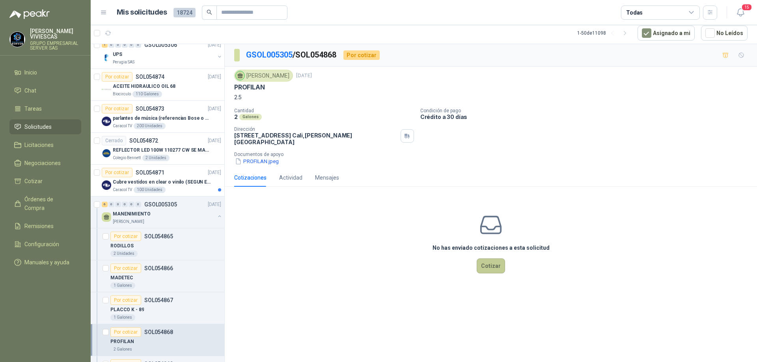
click at [484, 263] on button "Cotizar" at bounding box center [491, 266] width 28 height 15
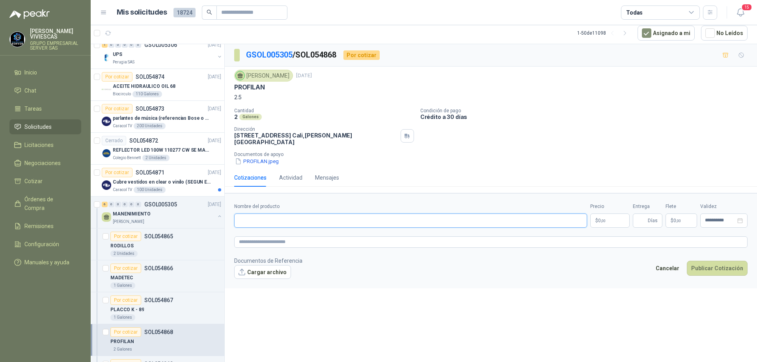
paste input "**********"
drag, startPoint x: 444, startPoint y: 218, endPoint x: 210, endPoint y: 214, distance: 234.2
click at [210, 214] on div "13 0 0 0 0 0 GSOL005320 [DATE] Materiales oficina y biblioteca Salamanca Oleagi…" at bounding box center [424, 203] width 666 height 318
click at [453, 220] on input "**********" at bounding box center [410, 221] width 353 height 14
drag, startPoint x: 452, startPoint y: 214, endPoint x: 412, endPoint y: 216, distance: 39.5
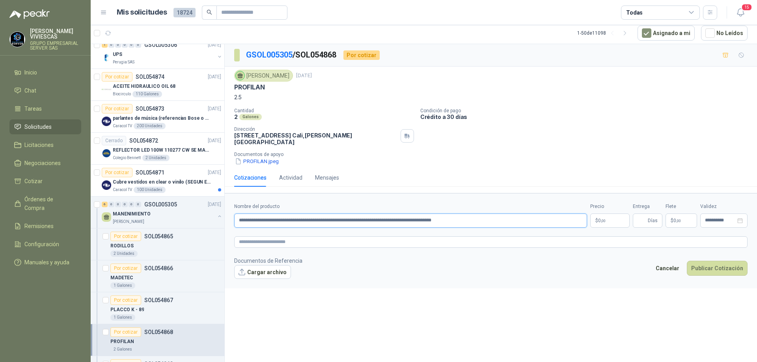
click at [412, 216] on input "**********" at bounding box center [410, 221] width 353 height 14
type input "**********"
click at [604, 214] on p "$ 0 ,00" at bounding box center [609, 221] width 39 height 14
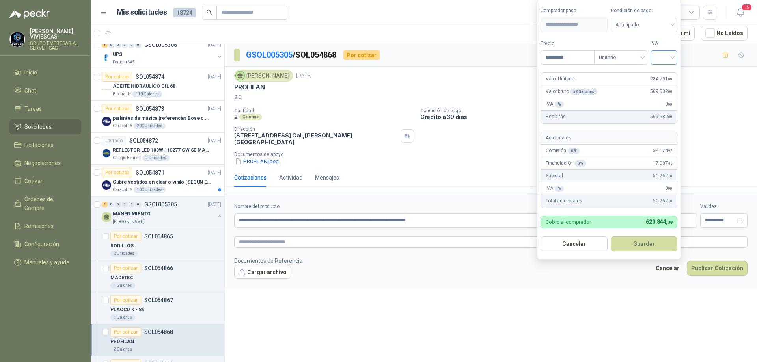
click at [674, 55] on div at bounding box center [663, 57] width 27 height 14
type input "*********"
click at [671, 72] on div "19%" at bounding box center [665, 73] width 15 height 9
click at [661, 29] on span "Anticipado" at bounding box center [645, 25] width 58 height 12
click at [655, 51] on div "Crédito a 30 días" at bounding box center [645, 53] width 55 height 9
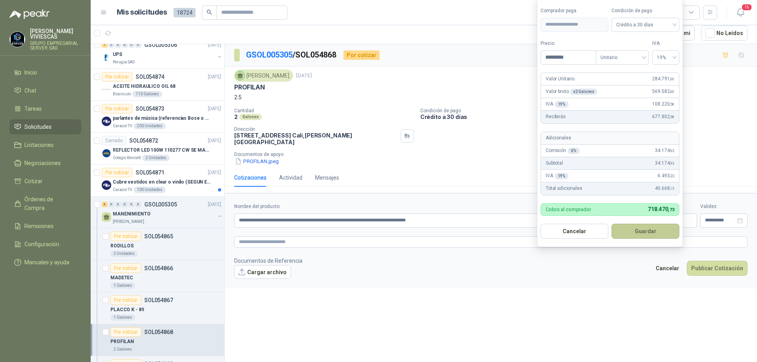
click at [645, 226] on button "Guardar" at bounding box center [645, 231] width 68 height 15
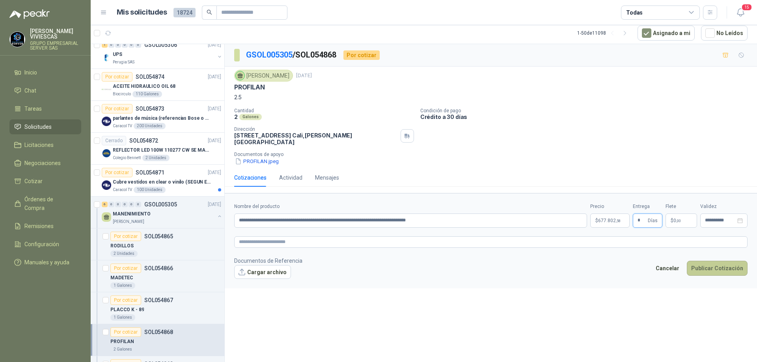
type input "*"
click at [716, 264] on button "Publicar Cotización" at bounding box center [717, 268] width 61 height 15
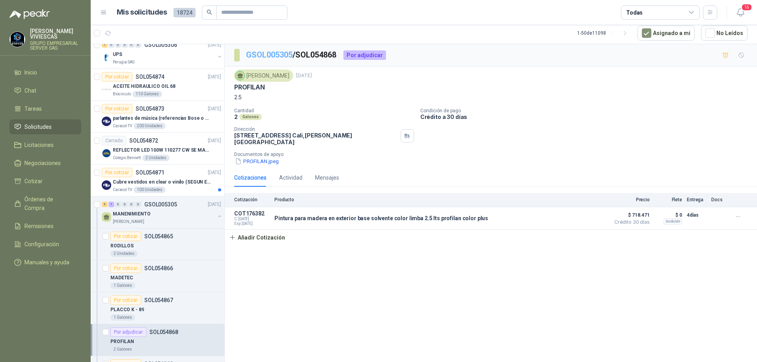
click at [252, 58] on link "GSOL005305" at bounding box center [269, 54] width 47 height 9
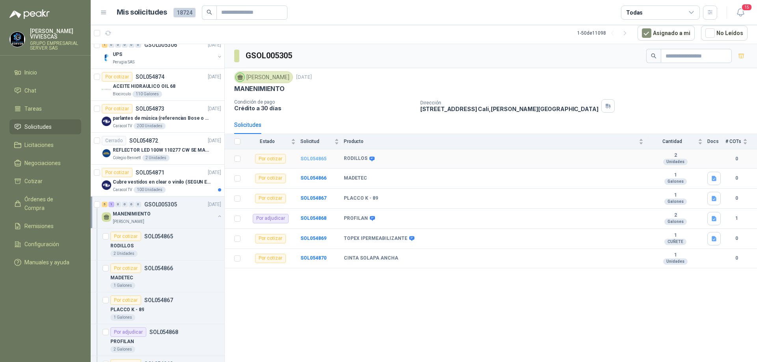
click at [323, 158] on b "SOL054865" at bounding box center [313, 159] width 26 height 6
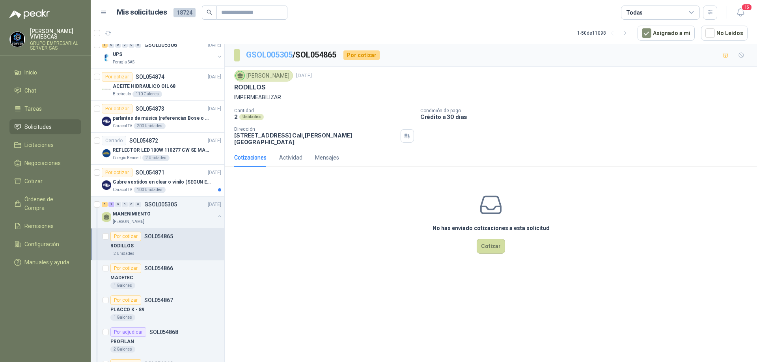
click at [277, 54] on link "GSOL005305" at bounding box center [269, 54] width 47 height 9
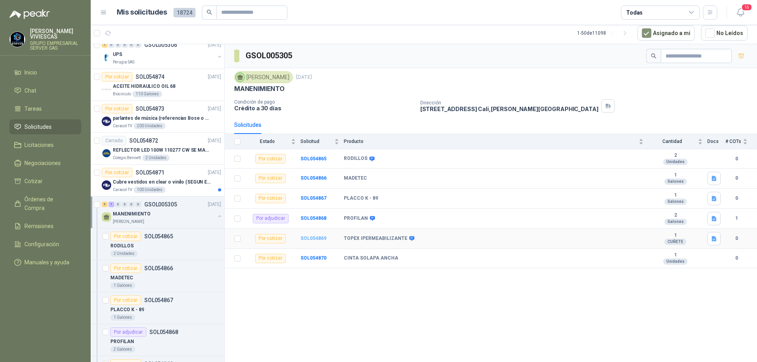
click at [316, 237] on b "SOL054869" at bounding box center [313, 239] width 26 height 6
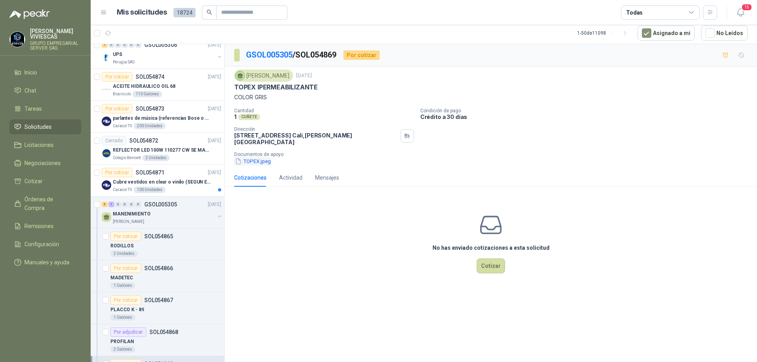
click at [263, 158] on button "TOPEX.jpeg" at bounding box center [252, 161] width 37 height 8
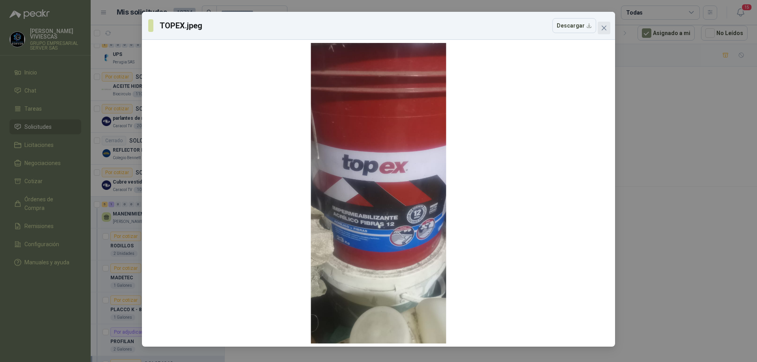
click at [604, 29] on icon "close" at bounding box center [604, 28] width 6 height 6
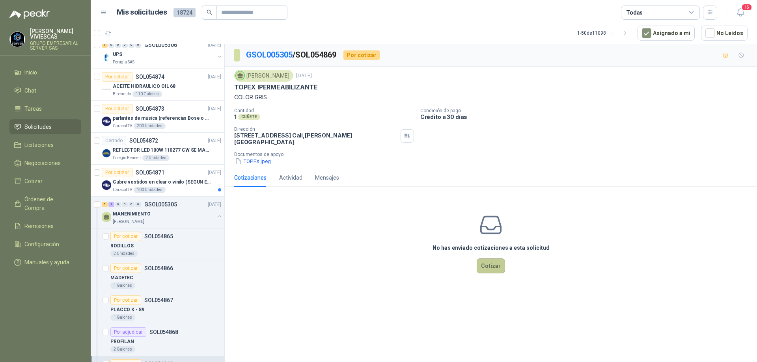
click at [490, 263] on button "Cotizar" at bounding box center [491, 266] width 28 height 15
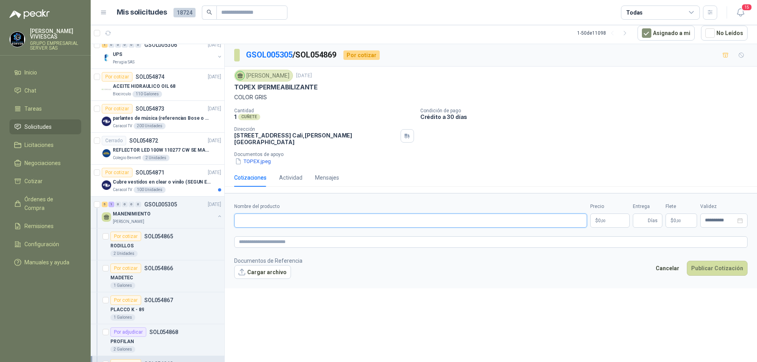
paste input "**********"
type input "**********"
click at [605, 218] on body "[PERSON_NAME] GRUPO EMPRESARIAL SERVER SAS Inicio Chat Tareas Solicitudes Licit…" at bounding box center [378, 181] width 757 height 362
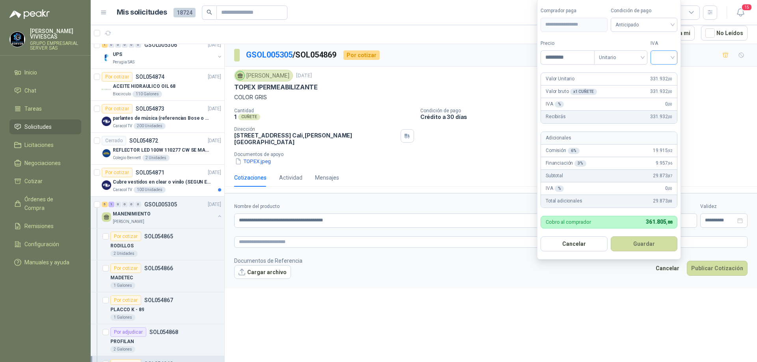
type input "*********"
click at [664, 56] on input "search" at bounding box center [663, 57] width 17 height 12
click at [665, 72] on div "19%" at bounding box center [665, 73] width 15 height 9
click at [667, 26] on span "Anticipado" at bounding box center [645, 25] width 58 height 12
click at [647, 54] on div "Crédito a 30 días" at bounding box center [645, 53] width 55 height 9
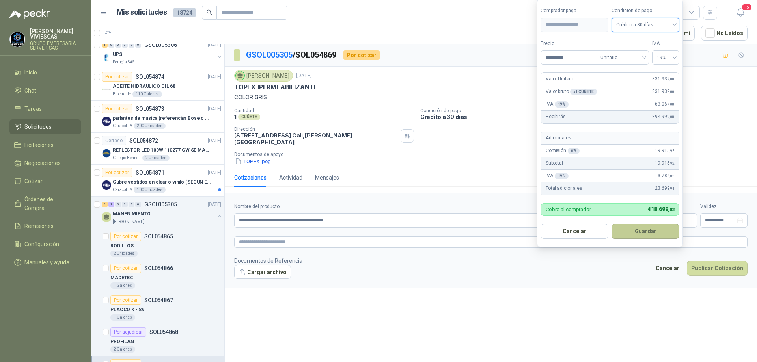
click at [644, 226] on button "Guardar" at bounding box center [645, 231] width 68 height 15
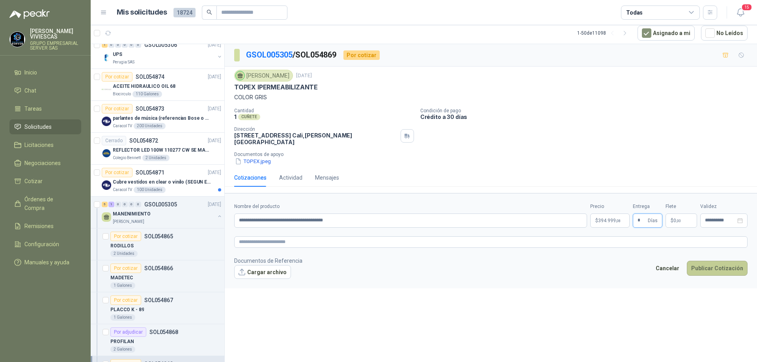
type input "*"
click at [721, 264] on button "Publicar Cotización" at bounding box center [717, 268] width 61 height 15
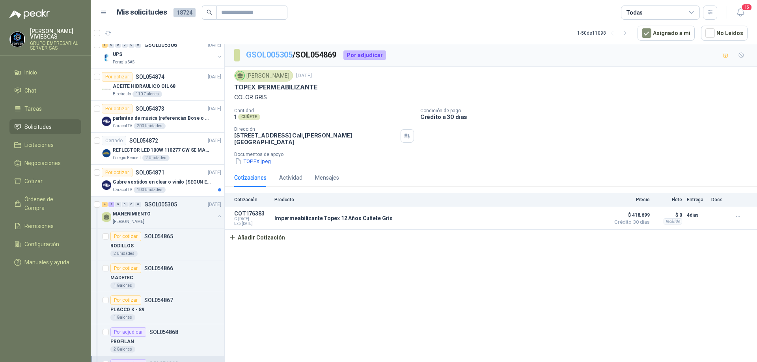
click at [253, 56] on link "GSOL005305" at bounding box center [269, 54] width 47 height 9
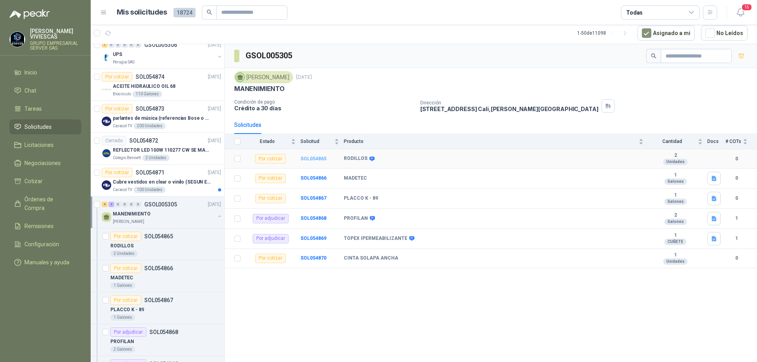
click at [308, 159] on b "SOL054865" at bounding box center [313, 159] width 26 height 6
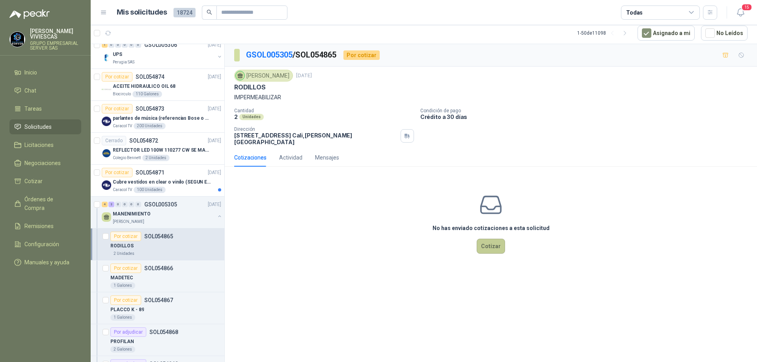
click at [480, 244] on button "Cotizar" at bounding box center [491, 246] width 28 height 15
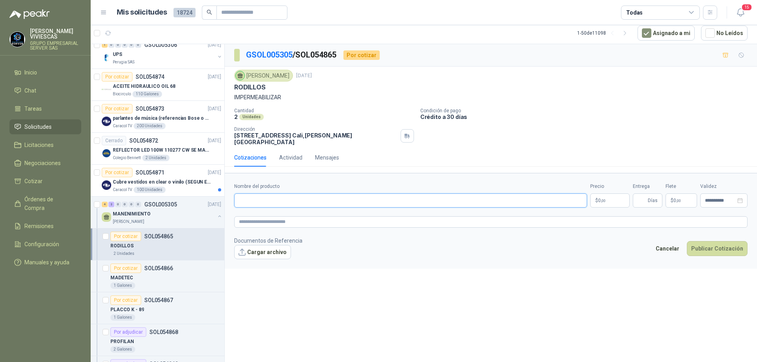
click at [274, 195] on input "Nombre del producto" at bounding box center [410, 201] width 353 height 14
type input "*"
type input "**********"
click at [607, 195] on body "[PERSON_NAME] GRUPO EMPRESARIAL SERVER SAS Inicio Chat Tareas Solicitudes Licit…" at bounding box center [378, 181] width 757 height 362
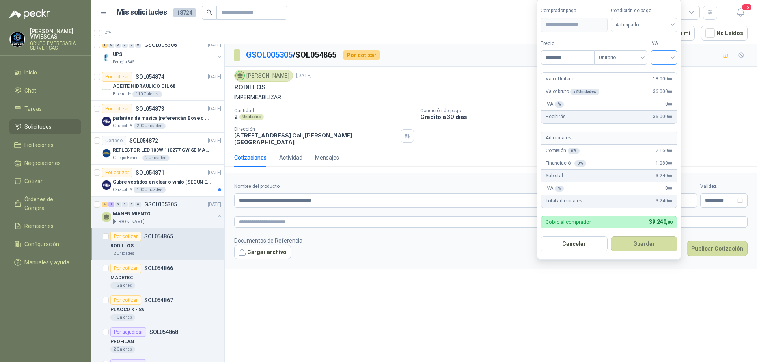
type input "********"
click at [672, 57] on input "search" at bounding box center [663, 57] width 17 height 12
click at [672, 66] on div "19 5 19% 5% 0%" at bounding box center [665, 86] width 27 height 41
click at [672, 73] on div "19%" at bounding box center [665, 73] width 15 height 9
click at [654, 18] on div "Anticipado" at bounding box center [645, 25] width 68 height 14
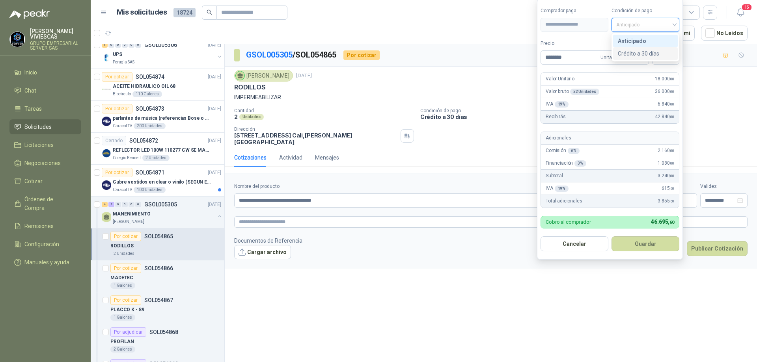
click at [648, 55] on div "Crédito a 30 días" at bounding box center [645, 53] width 55 height 9
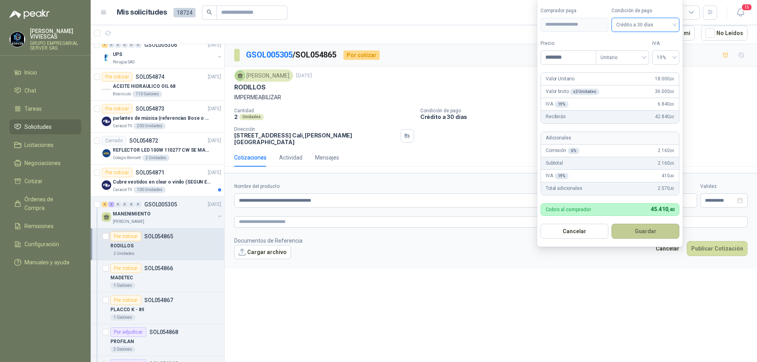
click at [648, 229] on button "Guardar" at bounding box center [645, 231] width 68 height 15
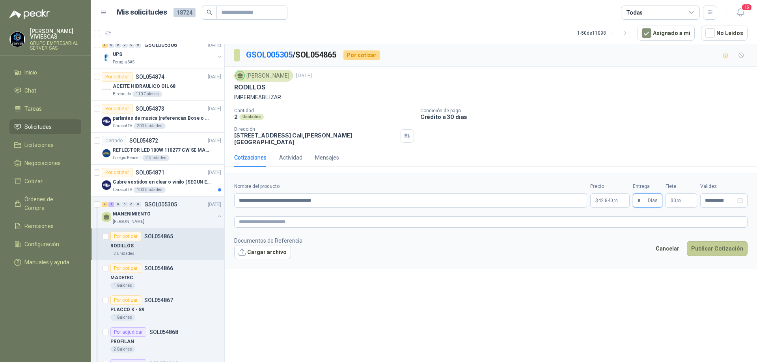
type input "*"
click at [715, 242] on button "Publicar Cotización" at bounding box center [717, 248] width 61 height 15
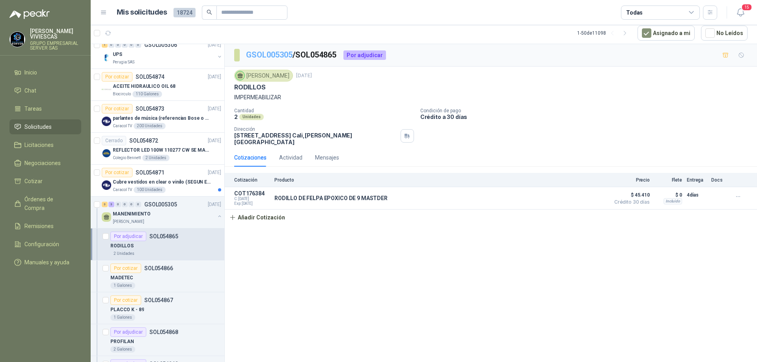
click at [261, 53] on link "GSOL005305" at bounding box center [269, 54] width 47 height 9
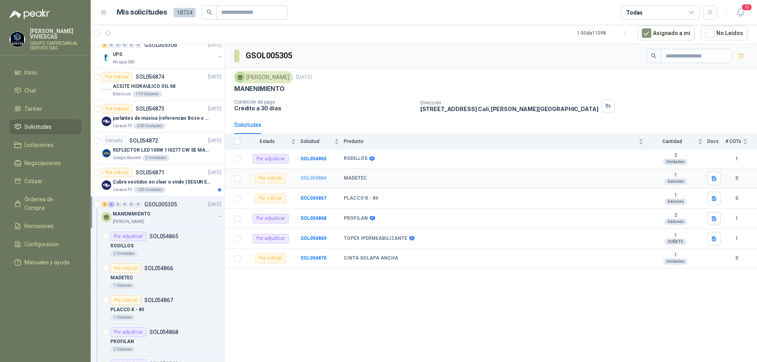
click at [308, 177] on b "SOL054866" at bounding box center [313, 178] width 26 height 6
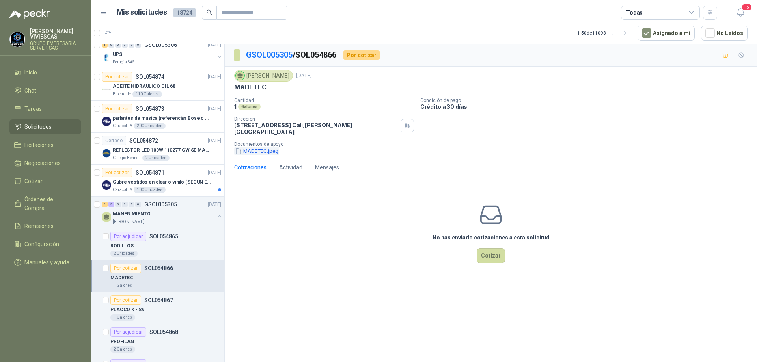
click at [272, 147] on button "MADETEC.jpeg" at bounding box center [256, 151] width 45 height 8
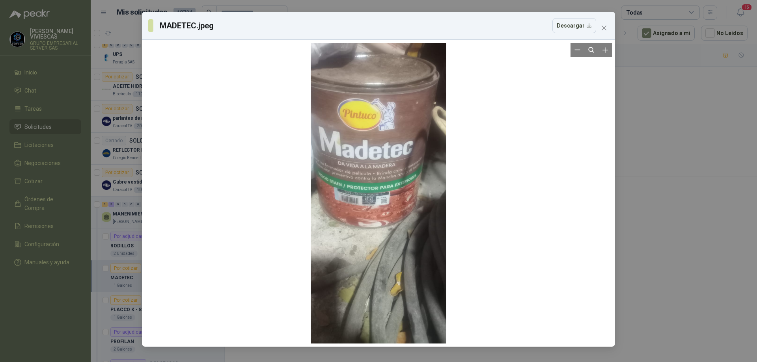
click at [387, 195] on div at bounding box center [378, 193] width 135 height 301
click at [609, 54] on button "Zoom in" at bounding box center [605, 50] width 14 height 14
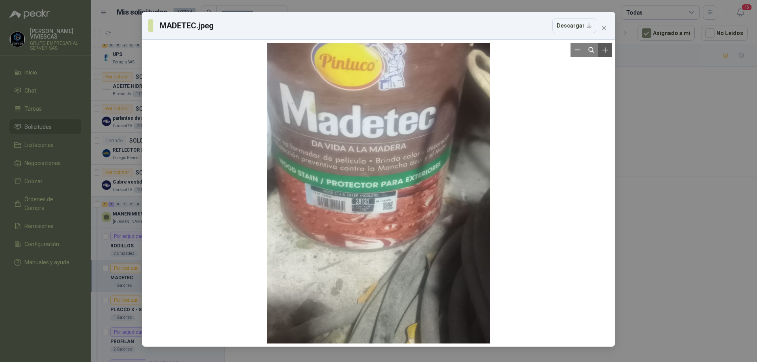
click at [609, 54] on button "Zoom in" at bounding box center [605, 50] width 14 height 14
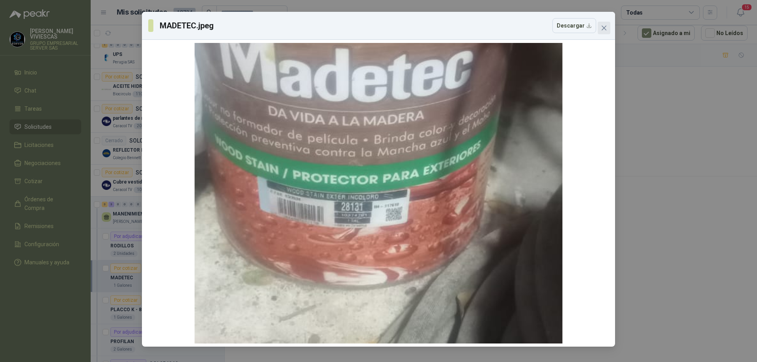
click at [606, 26] on icon "close" at bounding box center [603, 28] width 5 height 5
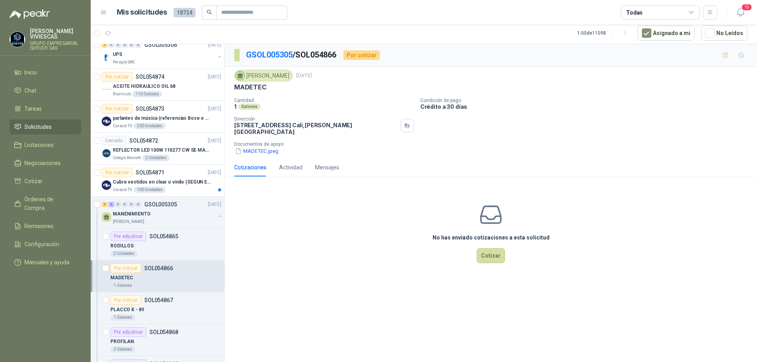
click at [510, 251] on div "No has enviado cotizaciones a esta solicitud Cotizar" at bounding box center [491, 233] width 532 height 101
click at [492, 251] on button "Cotizar" at bounding box center [491, 255] width 28 height 15
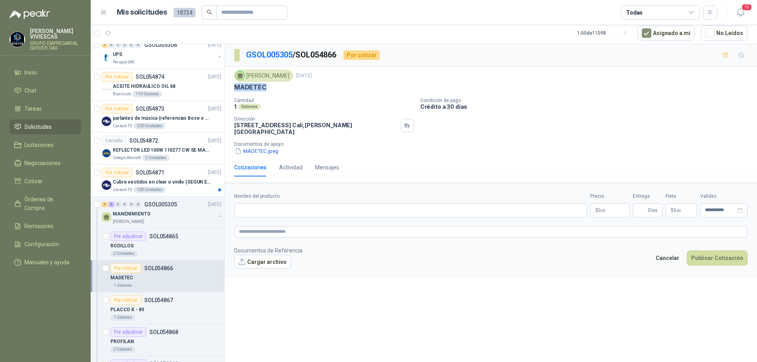
drag, startPoint x: 276, startPoint y: 86, endPoint x: 233, endPoint y: 88, distance: 43.0
click at [233, 88] on div "[PERSON_NAME] [DATE] MADETEC Cantidad 1 Galones Condición de pago Crédito a 30 …" at bounding box center [491, 113] width 532 height 92
copy p "MADETEC"
paste input "*******"
type input "**********"
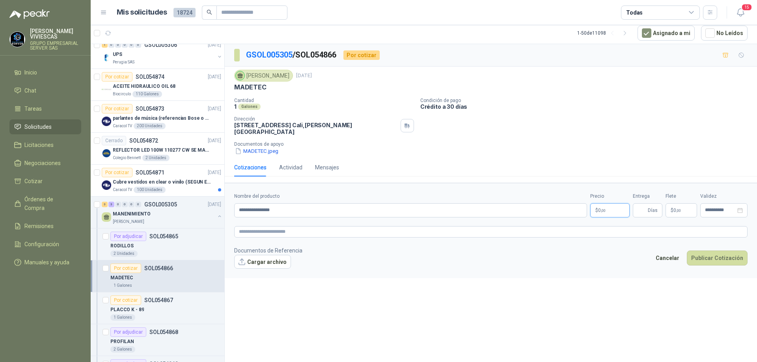
click at [603, 203] on body "[PERSON_NAME] GRUPO EMPRESARIAL SERVER SAS Inicio Chat Tareas Solicitudes Licit…" at bounding box center [378, 181] width 757 height 362
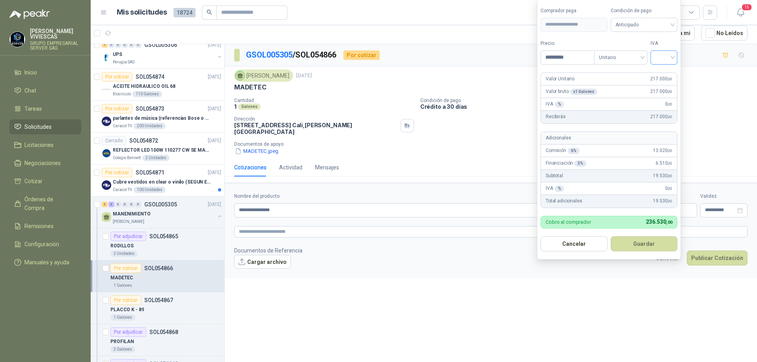
type input "*********"
click at [672, 54] on input "search" at bounding box center [663, 57] width 17 height 12
click at [669, 68] on div "19%" at bounding box center [666, 73] width 24 height 13
click at [668, 21] on span "Anticipado" at bounding box center [645, 25] width 58 height 12
click at [634, 52] on div "Crédito a 30 días" at bounding box center [645, 53] width 55 height 9
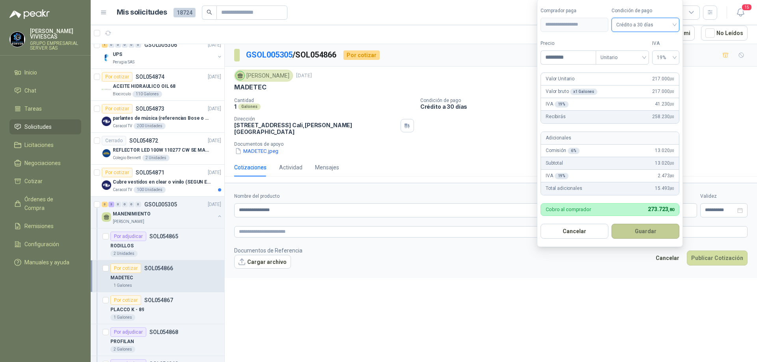
click at [648, 232] on button "Guardar" at bounding box center [645, 231] width 68 height 15
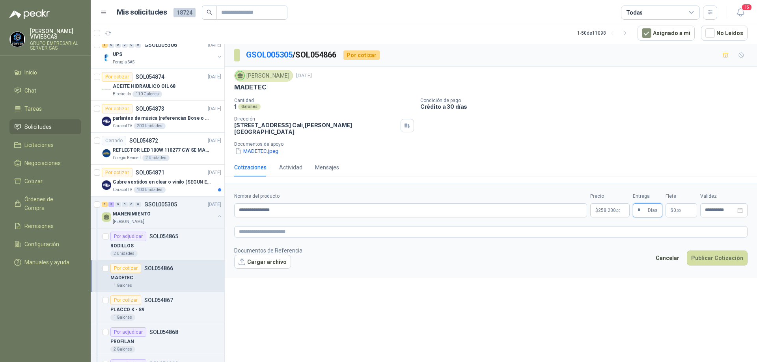
type input "*"
click at [706, 246] on footer "Documentos de Referencia Cargar archivo Cancelar Publicar Cotización" at bounding box center [490, 257] width 513 height 23
click at [706, 251] on button "Publicar Cotización" at bounding box center [717, 258] width 61 height 15
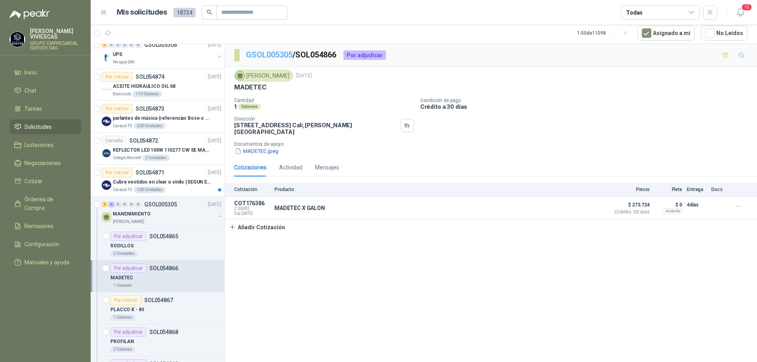
click at [267, 56] on link "GSOL005305" at bounding box center [269, 54] width 47 height 9
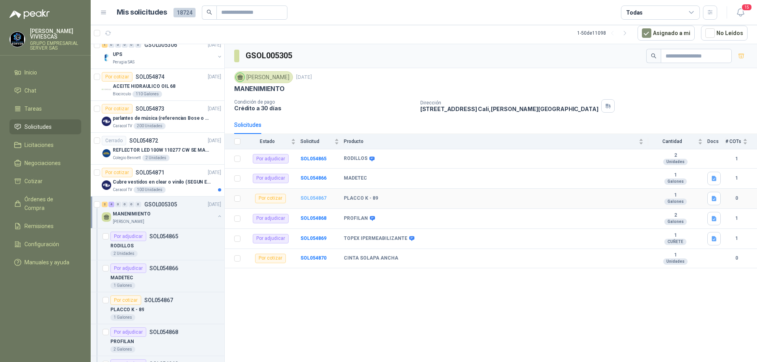
click at [317, 198] on b "SOL054867" at bounding box center [313, 198] width 26 height 6
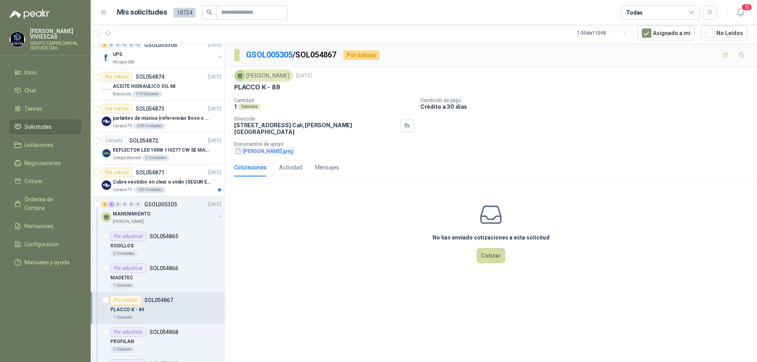
click at [268, 147] on button "[PERSON_NAME].jpeg" at bounding box center [264, 151] width 60 height 8
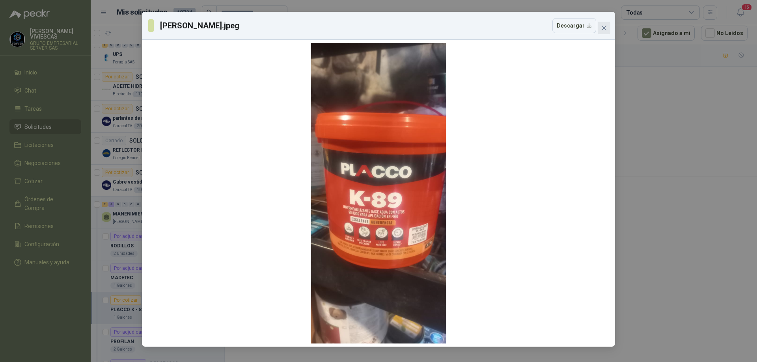
click at [605, 28] on icon "close" at bounding box center [603, 28] width 5 height 5
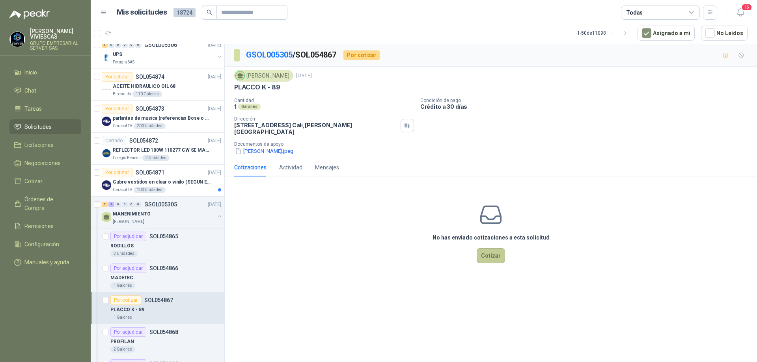
click at [498, 248] on button "Cotizar" at bounding box center [491, 255] width 28 height 15
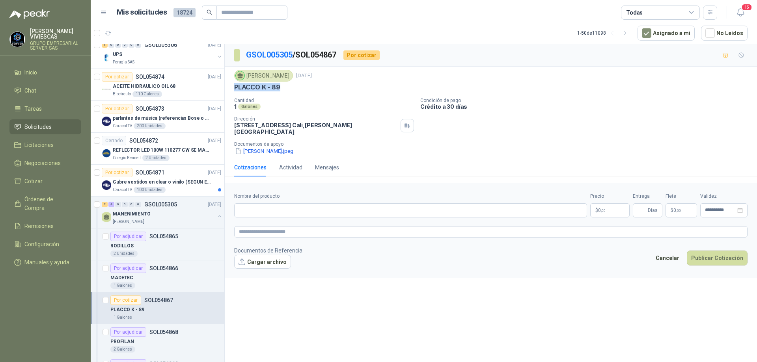
drag, startPoint x: 287, startPoint y: 88, endPoint x: 233, endPoint y: 89, distance: 53.6
click at [233, 89] on div "[PERSON_NAME] [DATE] [PERSON_NAME] K - 89 Cantidad 1 Galones Condición de pago …" at bounding box center [491, 113] width 532 height 92
copy p "PLACCO K - 89"
paste input "**********"
type input "**********"
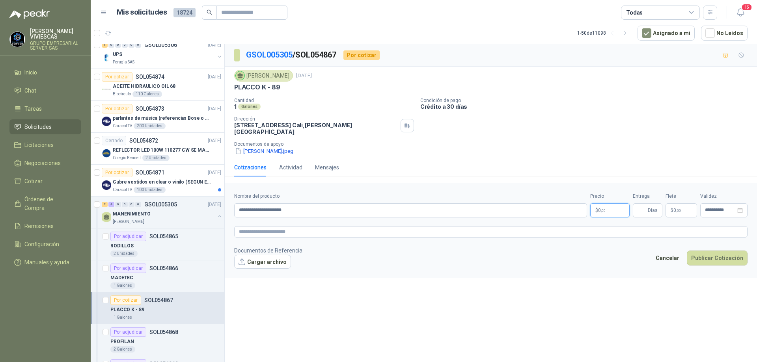
click at [604, 204] on body "[PERSON_NAME] GRUPO EMPRESARIAL SERVER SAS Inicio Chat Tareas Solicitudes Licit…" at bounding box center [378, 181] width 757 height 362
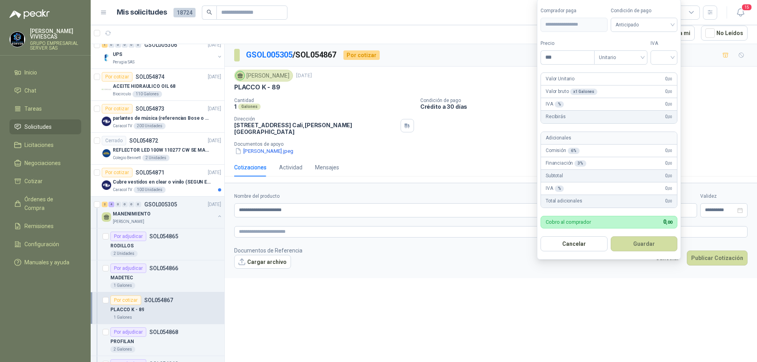
click at [400, 282] on div "**********" at bounding box center [491, 203] width 532 height 318
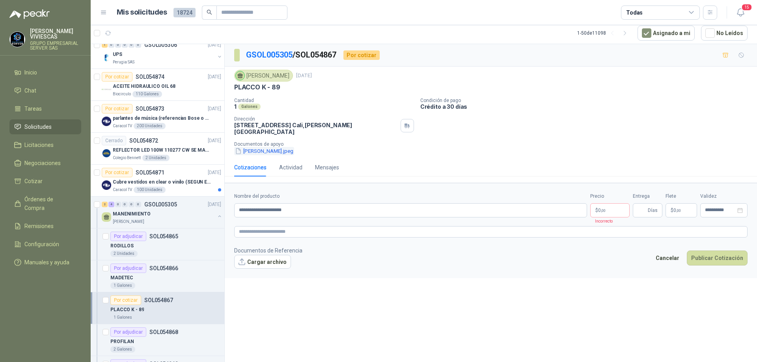
click at [264, 148] on button "[PERSON_NAME].jpeg" at bounding box center [264, 151] width 60 height 8
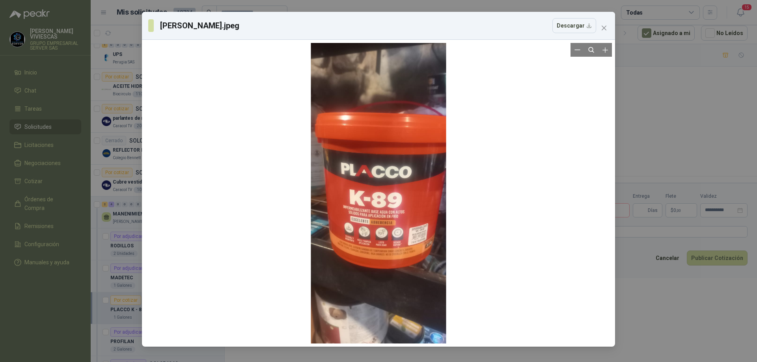
click at [417, 202] on div at bounding box center [378, 193] width 135 height 301
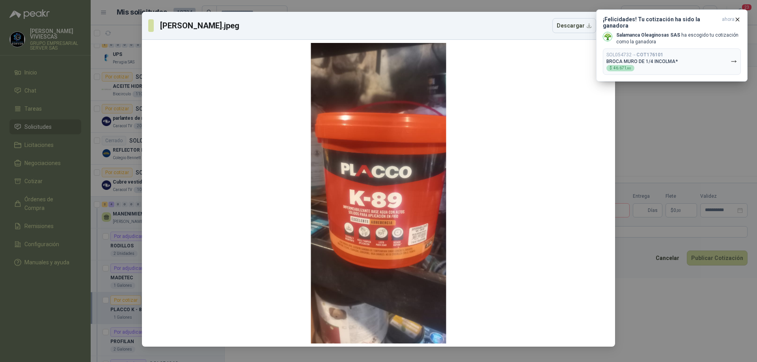
click at [658, 97] on div "[PERSON_NAME].jpeg Descargar" at bounding box center [378, 181] width 757 height 362
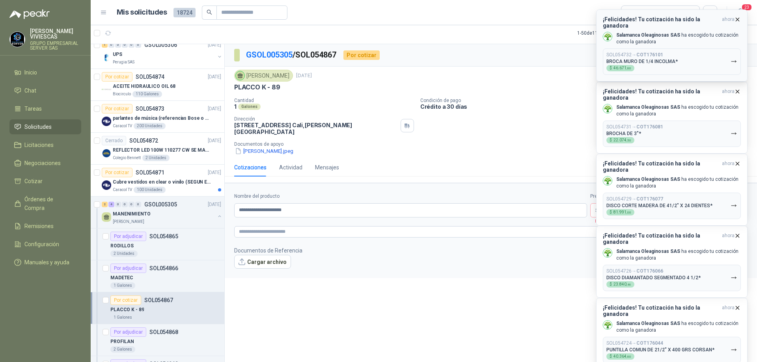
click at [738, 19] on icon "button" at bounding box center [737, 19] width 3 height 3
click at [737, 18] on icon "button" at bounding box center [737, 19] width 7 height 7
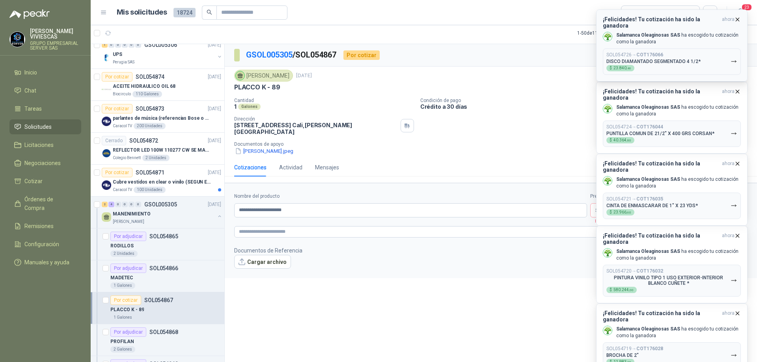
click at [737, 18] on icon "button" at bounding box center [737, 19] width 7 height 7
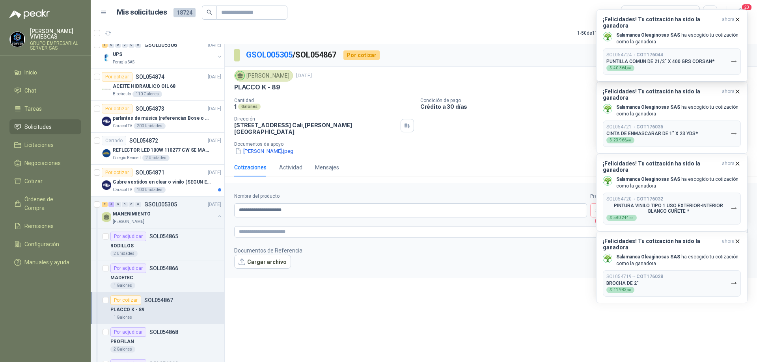
click at [737, 18] on icon "button" at bounding box center [737, 19] width 7 height 7
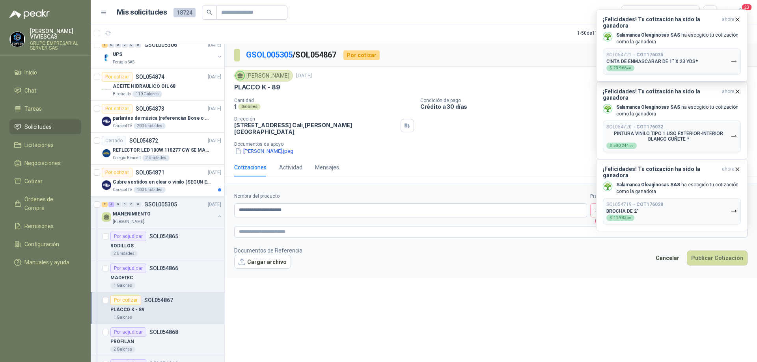
click at [737, 18] on icon "button" at bounding box center [737, 19] width 7 height 7
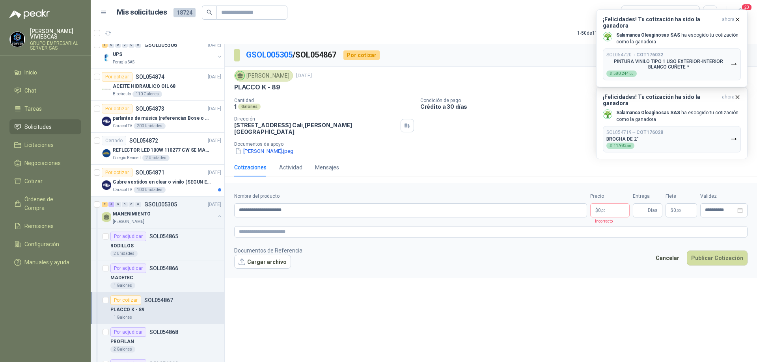
click at [737, 18] on icon "button" at bounding box center [737, 19] width 7 height 7
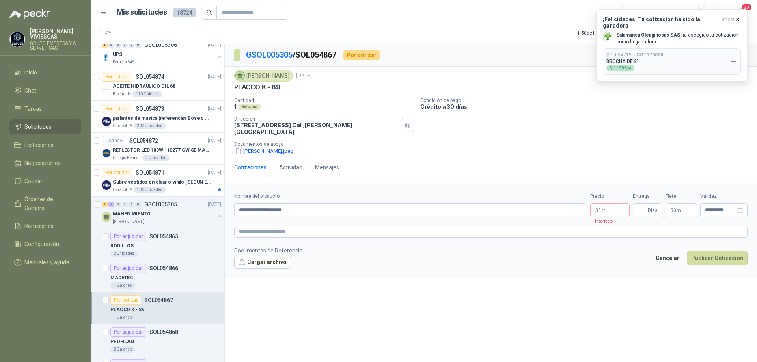
click at [737, 18] on icon "button" at bounding box center [737, 19] width 7 height 7
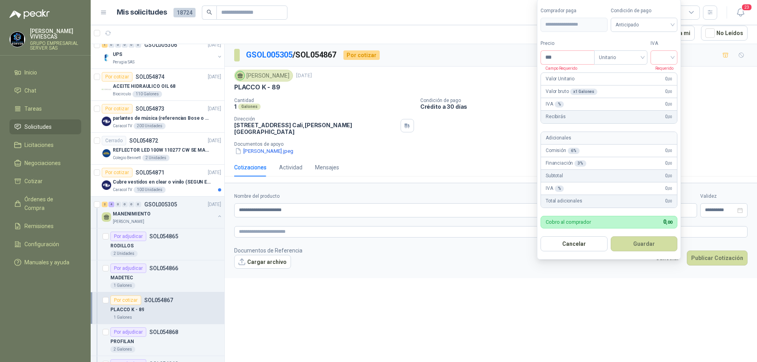
click at [609, 205] on body "[PERSON_NAME] GRUPO EMPRESARIAL SERVER SAS Inicio Chat Tareas Solicitudes Licit…" at bounding box center [378, 181] width 757 height 362
click at [564, 59] on input "***" at bounding box center [567, 57] width 53 height 13
click at [677, 55] on div at bounding box center [663, 57] width 27 height 14
type input "********"
click at [667, 71] on div "19%" at bounding box center [665, 73] width 15 height 9
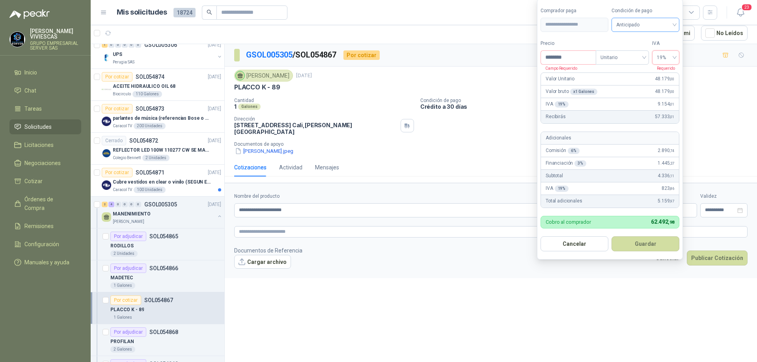
click at [661, 20] on span "Anticipado" at bounding box center [645, 25] width 58 height 12
click at [641, 53] on div "Crédito a 30 días" at bounding box center [645, 53] width 55 height 9
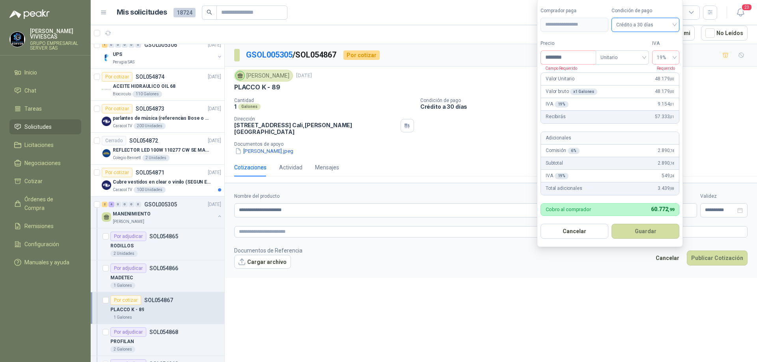
click at [639, 233] on button "Guardar" at bounding box center [645, 231] width 68 height 15
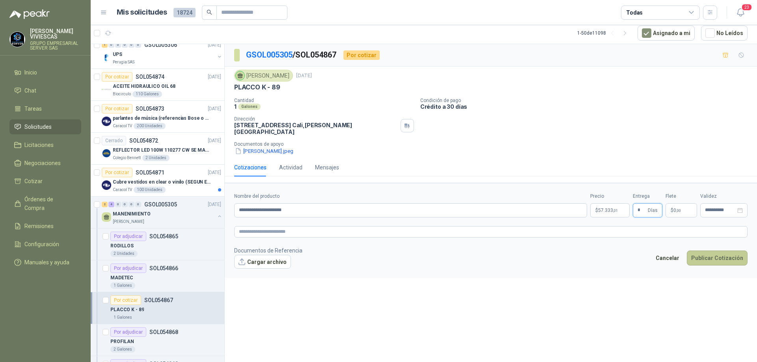
type input "*"
click at [720, 253] on button "Publicar Cotización" at bounding box center [717, 258] width 61 height 15
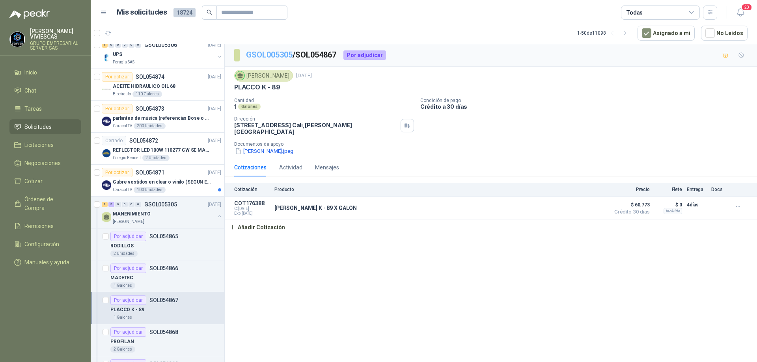
click at [270, 56] on link "GSOL005305" at bounding box center [269, 54] width 47 height 9
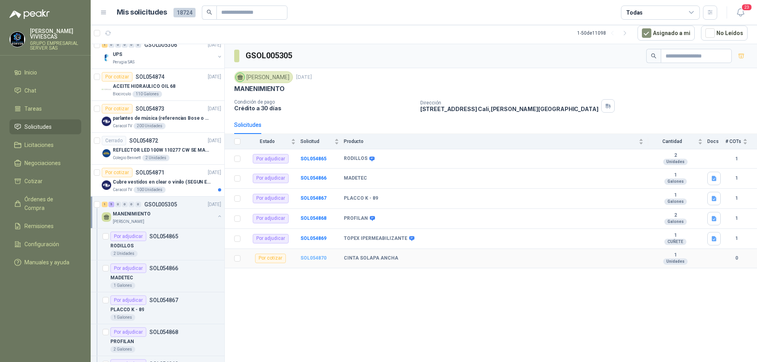
click at [321, 255] on b "SOL054870" at bounding box center [313, 258] width 26 height 6
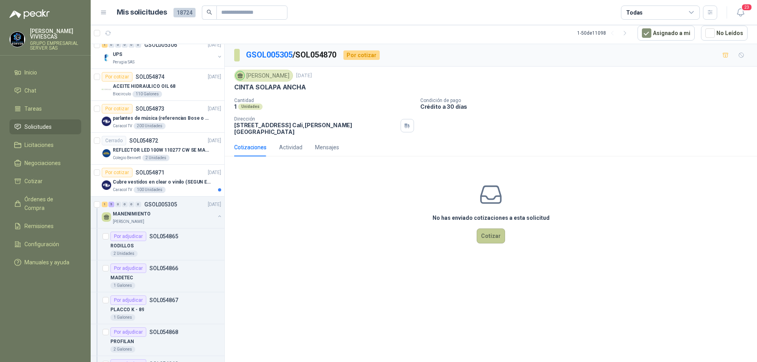
click at [489, 229] on button "Cotizar" at bounding box center [491, 236] width 28 height 15
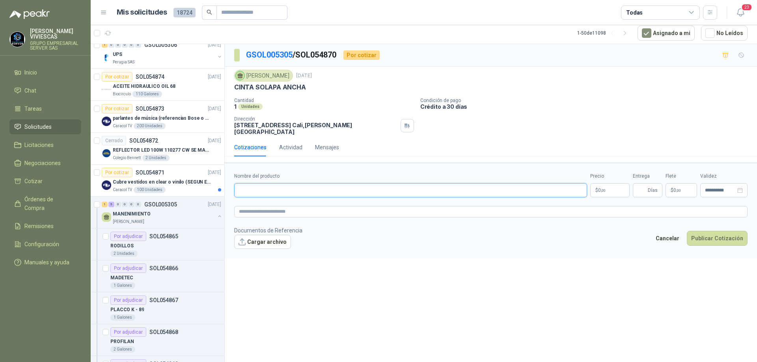
paste input "**********"
type input "**********"
click at [609, 187] on p "$ 0 ,00" at bounding box center [609, 190] width 39 height 14
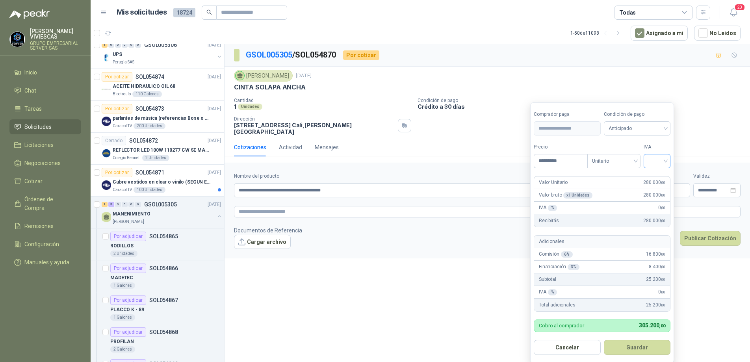
click at [668, 161] on div at bounding box center [657, 161] width 27 height 14
type input "*********"
click at [659, 177] on div "19%" at bounding box center [659, 177] width 15 height 9
click at [655, 133] on span "Anticipado" at bounding box center [639, 129] width 58 height 12
click at [637, 154] on div "Crédito a 30 días" at bounding box center [638, 157] width 55 height 9
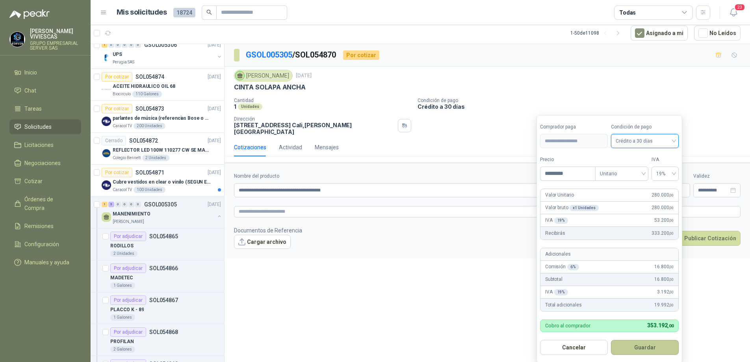
click at [647, 351] on button "Guardar" at bounding box center [645, 347] width 68 height 15
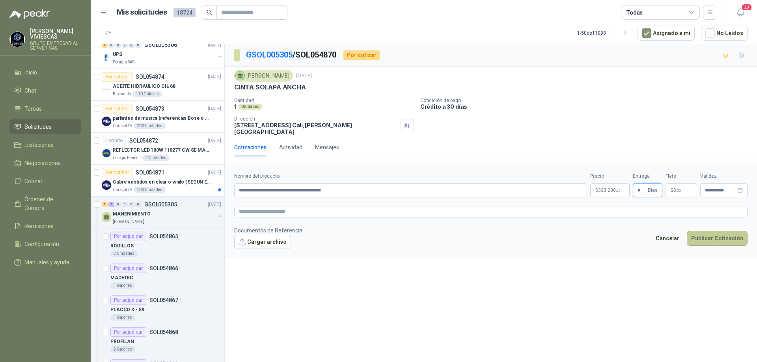
type input "*"
click at [713, 231] on button "Publicar Cotización" at bounding box center [717, 238] width 61 height 15
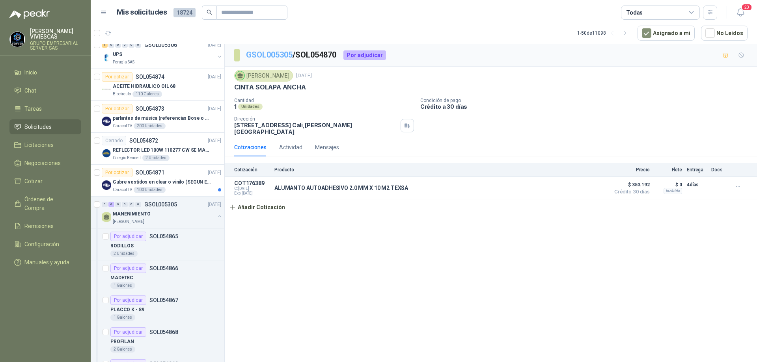
click at [263, 58] on link "GSOL005305" at bounding box center [269, 54] width 47 height 9
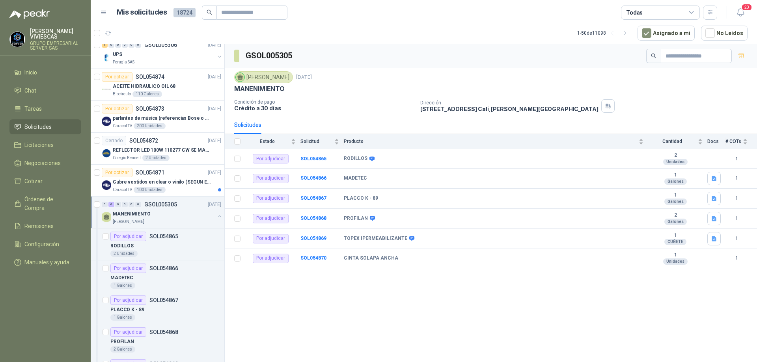
click at [171, 217] on div "MANENIMIENTO" at bounding box center [164, 213] width 102 height 9
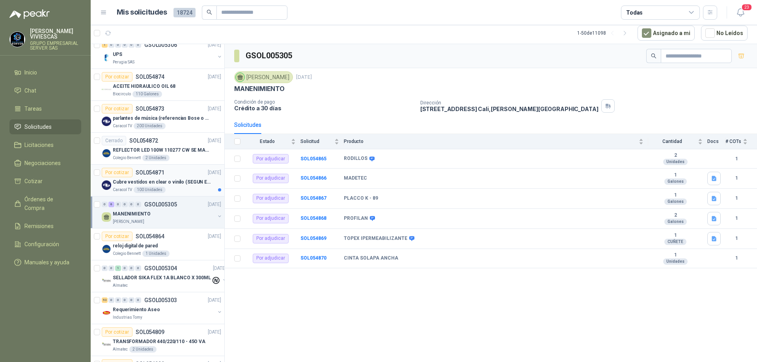
scroll to position [749, 0]
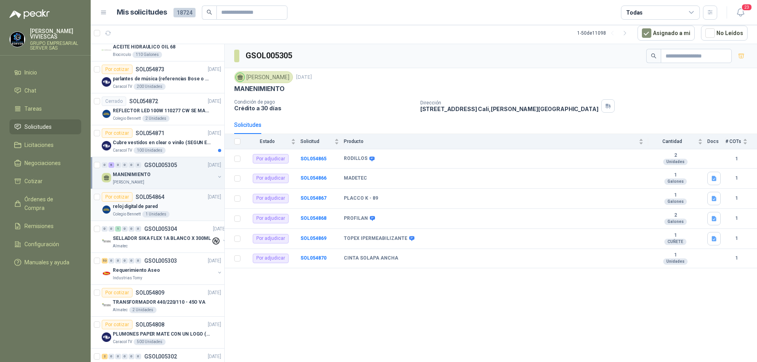
click at [162, 202] on div "reloj digital de pared" at bounding box center [167, 206] width 108 height 9
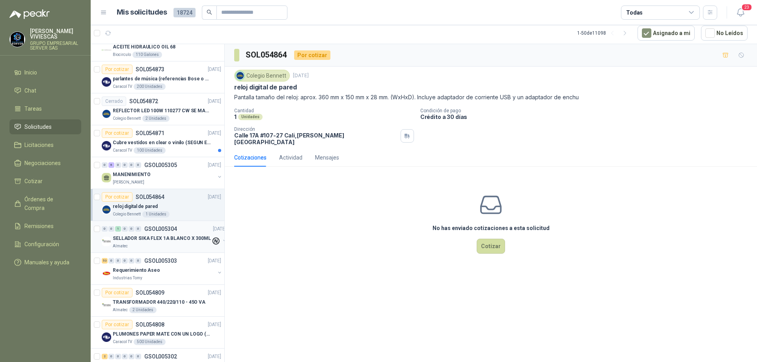
click at [175, 238] on p "SELLADOR SIKA FLEX 1A BLANCO X 300ML" at bounding box center [162, 238] width 98 height 7
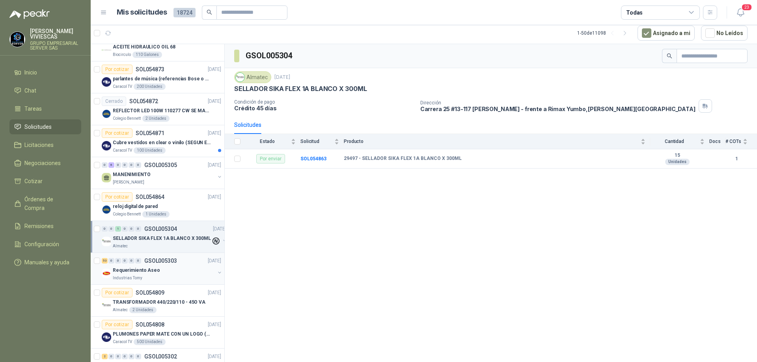
click at [186, 272] on div "Requerimiento Aseo" at bounding box center [164, 270] width 102 height 9
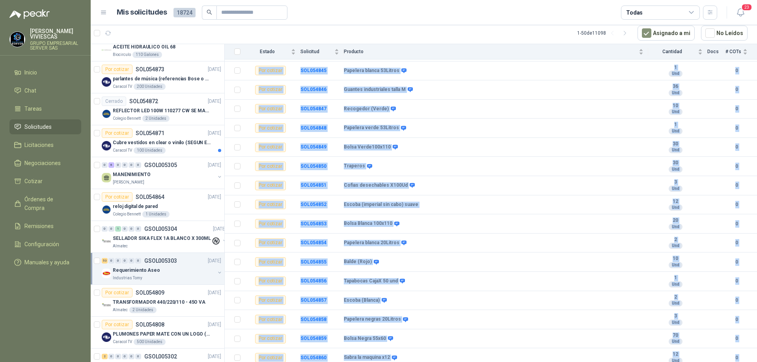
scroll to position [789, 0]
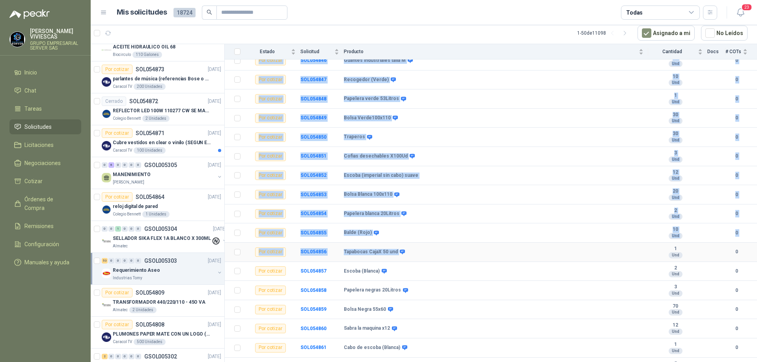
drag, startPoint x: 336, startPoint y: 143, endPoint x: 486, endPoint y: 259, distance: 189.5
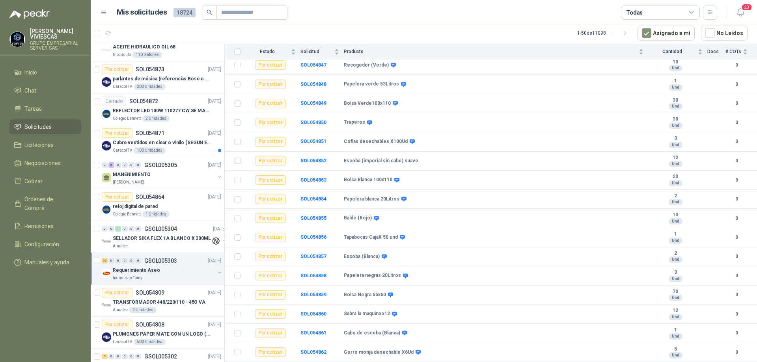
click at [472, 8] on article "Mis solicitudes 18724 Todas" at bounding box center [417, 13] width 601 height 14
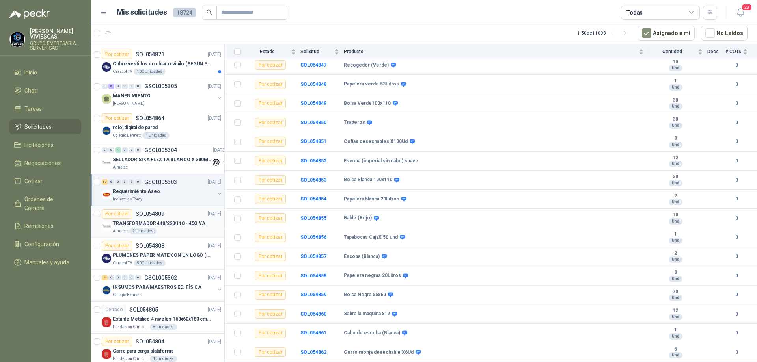
click at [179, 231] on div "Almatec 2 Unidades" at bounding box center [167, 231] width 108 height 6
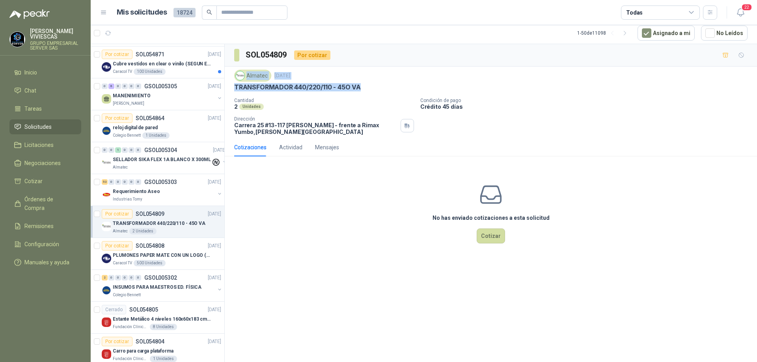
drag, startPoint x: 366, startPoint y: 86, endPoint x: 233, endPoint y: 82, distance: 132.9
click at [233, 82] on div "Almatec [DATE] TRANSFORMADOR 440/220/110 - 45O VA Cantidad 2 Unidades Condició…" at bounding box center [491, 103] width 532 height 72
click at [373, 87] on div "TRANSFORMADOR 440/220/110 - 45O VA" at bounding box center [490, 87] width 513 height 8
drag, startPoint x: 363, startPoint y: 88, endPoint x: 233, endPoint y: 86, distance: 130.1
click at [233, 86] on div "Almatec [DATE] TRANSFORMADOR 440/220/110 - 45O VA Cantidad 2 Unidades Condició…" at bounding box center [491, 103] width 532 height 72
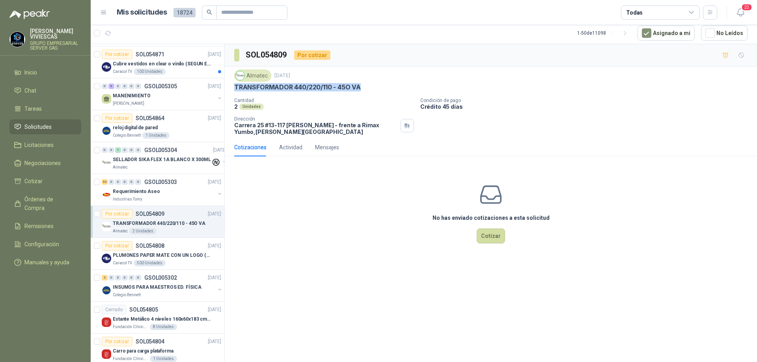
copy p "TRANSFORMADOR 440/220/110 - 45O VA"
click at [184, 259] on p "PLUMONES PAPER MATE CON UN LOGO (SEGUN REF.ADJUNTA)" at bounding box center [162, 255] width 98 height 7
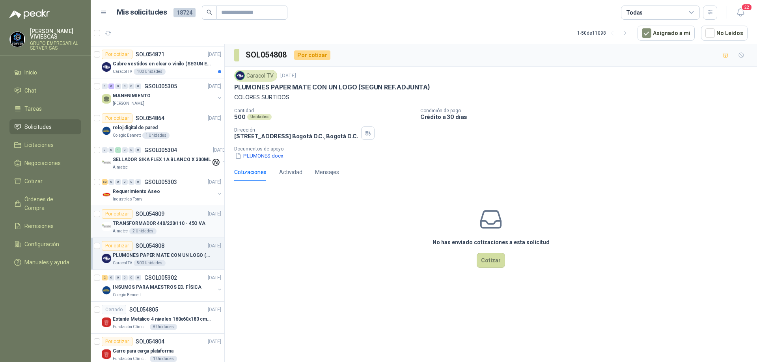
scroll to position [867, 0]
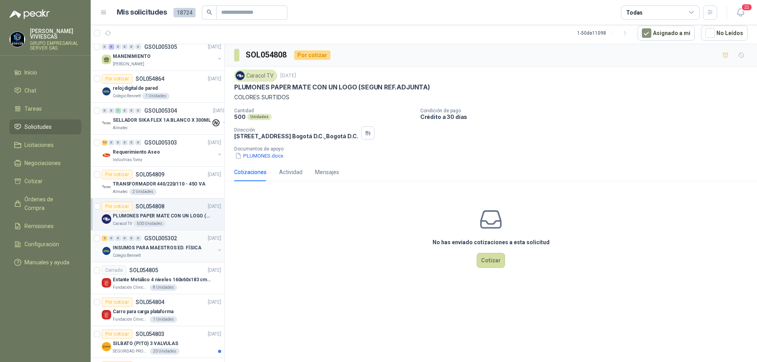
click at [177, 252] on div "INSUMOS PARA MAESTROS ED. FÍSICA" at bounding box center [164, 247] width 102 height 9
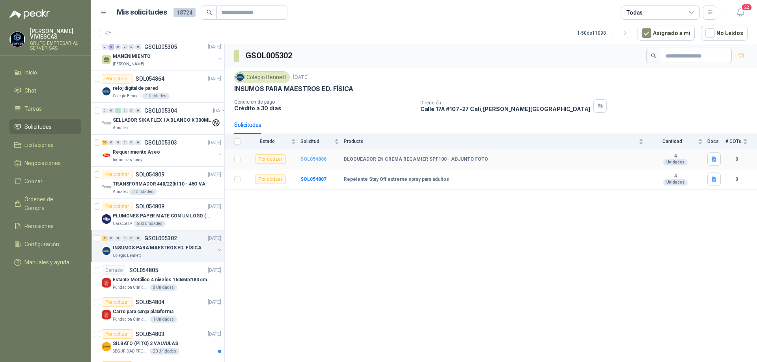
click at [305, 160] on b "SOL054806" at bounding box center [313, 159] width 26 height 6
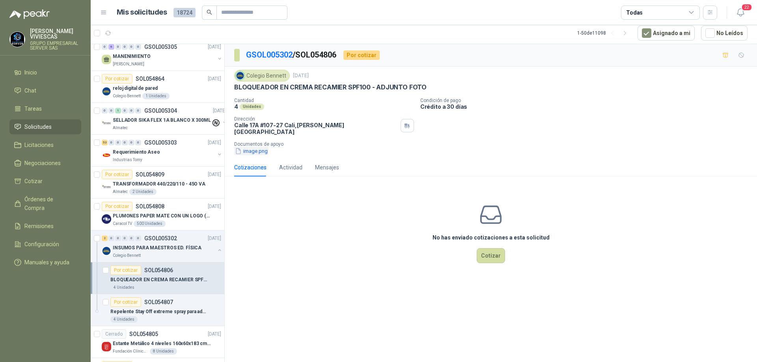
click at [258, 148] on button "image.png" at bounding box center [251, 151] width 34 height 8
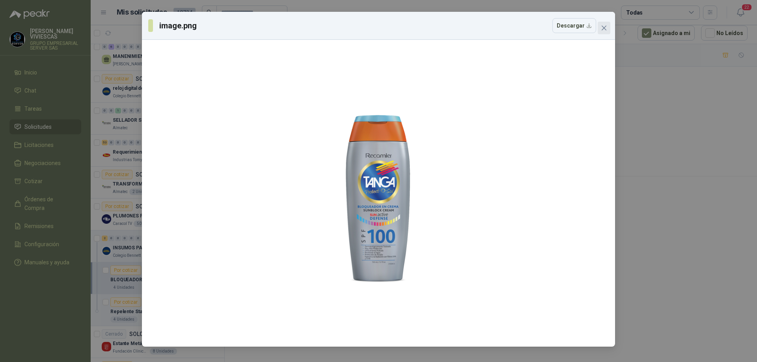
click at [604, 28] on icon "close" at bounding box center [603, 28] width 5 height 5
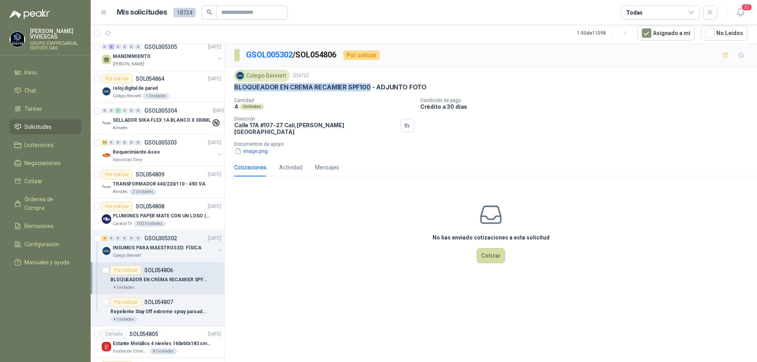
drag, startPoint x: 233, startPoint y: 89, endPoint x: 369, endPoint y: 91, distance: 135.6
click at [369, 91] on div "Colegio [PERSON_NAME] [DATE] BLOQUEADOR EN CREMA RECAMIER SPF100 - ADJUNTO FOTO…" at bounding box center [491, 113] width 532 height 92
copy p "BLOQUEADOR EN CREMA RECAMIER SPF100"
click at [261, 147] on button "image.png" at bounding box center [251, 151] width 34 height 8
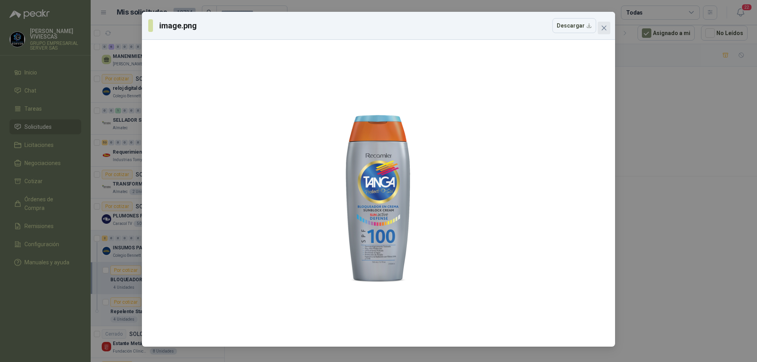
click at [599, 29] on span "Close" at bounding box center [604, 28] width 13 height 6
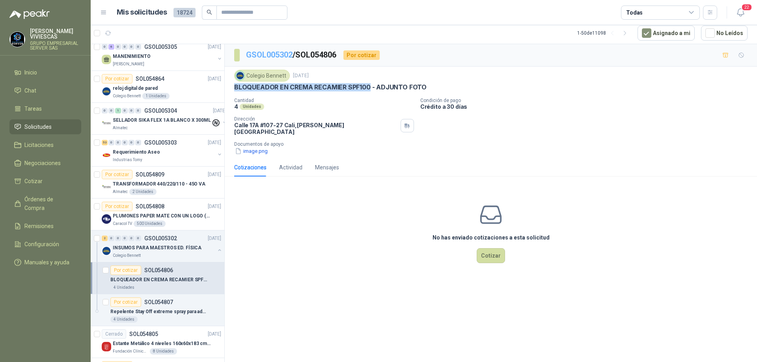
click at [276, 58] on link "GSOL005302" at bounding box center [269, 54] width 47 height 9
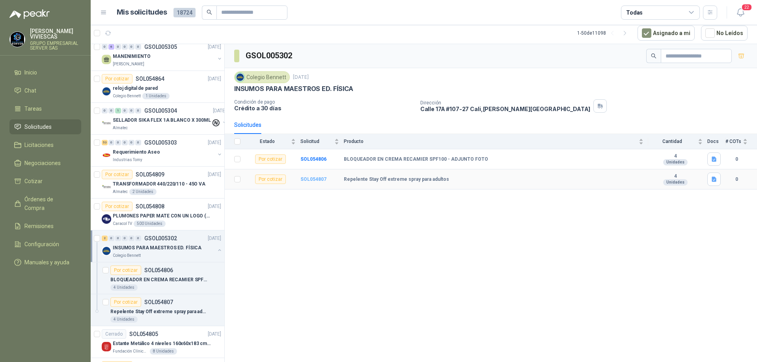
click at [321, 179] on b "SOL054807" at bounding box center [313, 180] width 26 height 6
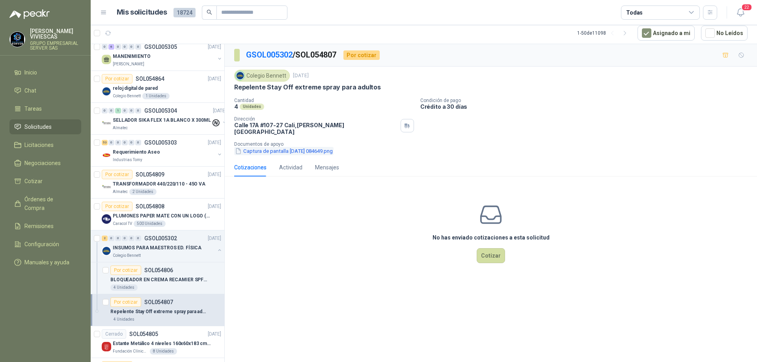
click at [286, 147] on button "Captura de pantalla [DATE] 084649.png" at bounding box center [283, 151] width 99 height 8
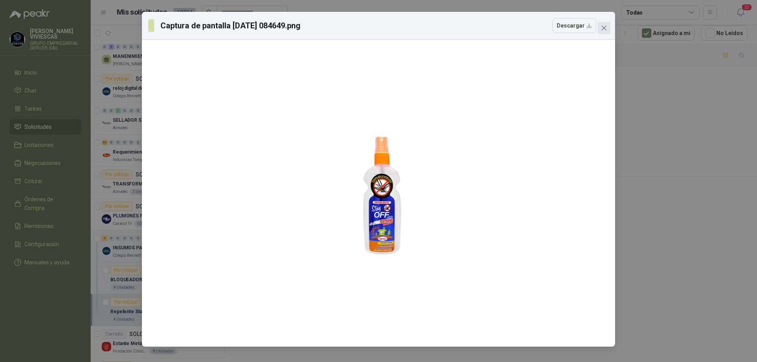
click at [609, 28] on span "Close" at bounding box center [604, 28] width 13 height 6
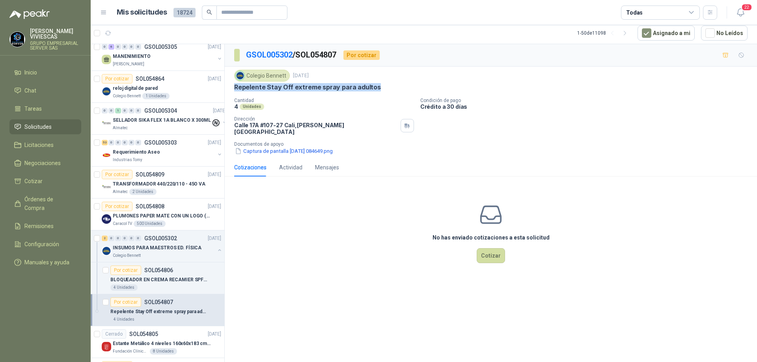
drag, startPoint x: 233, startPoint y: 86, endPoint x: 378, endPoint y: 90, distance: 145.1
click at [378, 89] on div "Colegio [PERSON_NAME] [DATE] Repelente Stay Off extreme spray para adultos Cant…" at bounding box center [491, 113] width 532 height 92
copy p "Repelente Stay Off extreme spray para adultos"
click at [490, 248] on button "Cotizar" at bounding box center [491, 255] width 28 height 15
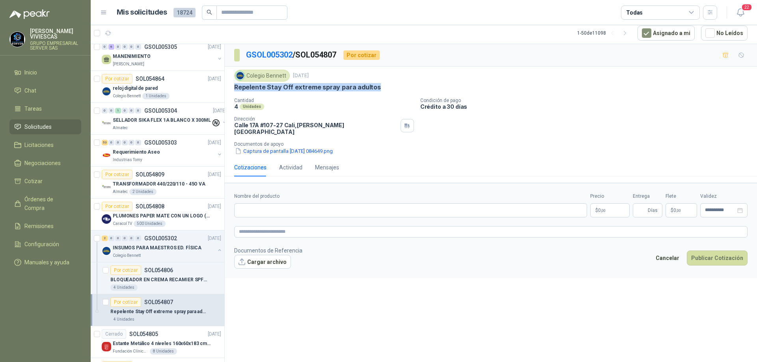
copy p "Repelente Stay Off extreme spray para adultos"
paste input "**********"
type input "**********"
click at [605, 208] on body "[PERSON_NAME] GRUPO EMPRESARIAL SERVER SAS Inicio Chat Tareas Solicitudes Licit…" at bounding box center [378, 181] width 757 height 362
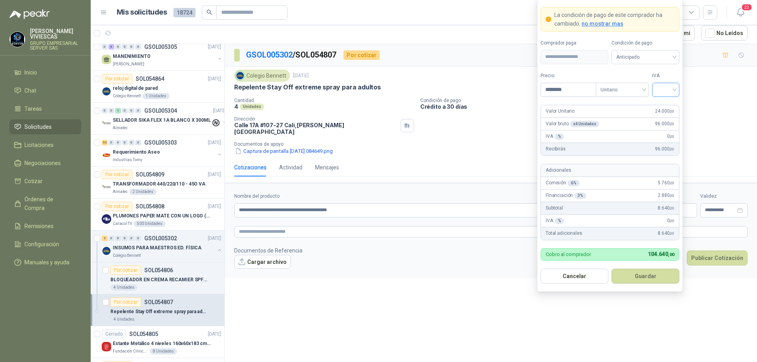
click at [676, 87] on div at bounding box center [665, 90] width 27 height 14
type input "********"
click at [665, 104] on div "19%" at bounding box center [665, 106] width 15 height 9
click at [665, 50] on input "search" at bounding box center [645, 56] width 58 height 12
click at [643, 87] on div "Crédito a 30 días" at bounding box center [645, 86] width 55 height 9
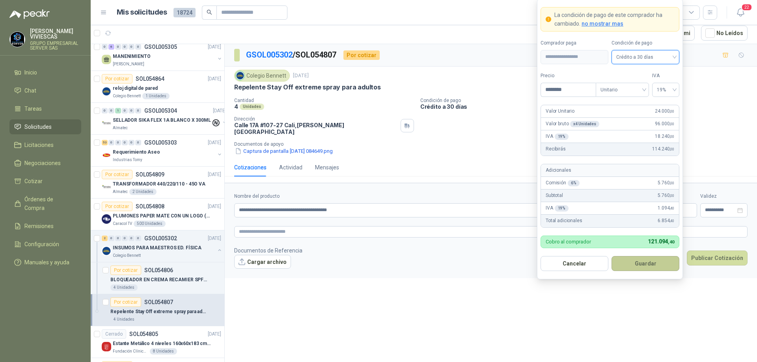
click at [634, 263] on button "Guardar" at bounding box center [645, 263] width 68 height 15
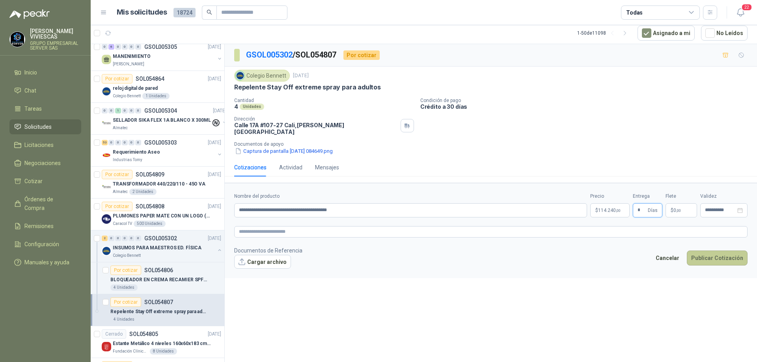
type input "*"
click at [710, 251] on button "Publicar Cotización" at bounding box center [717, 258] width 61 height 15
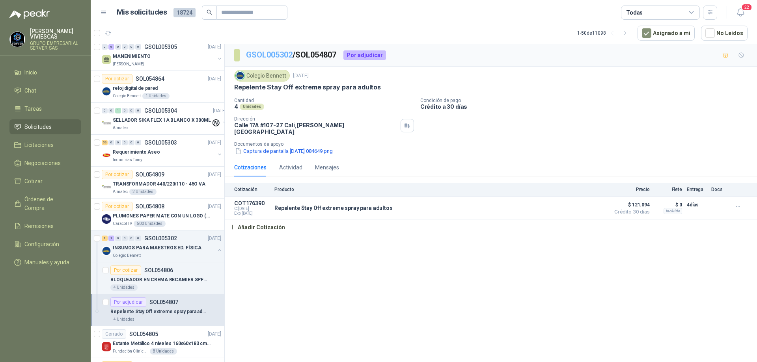
click at [279, 56] on link "GSOL005302" at bounding box center [269, 54] width 47 height 9
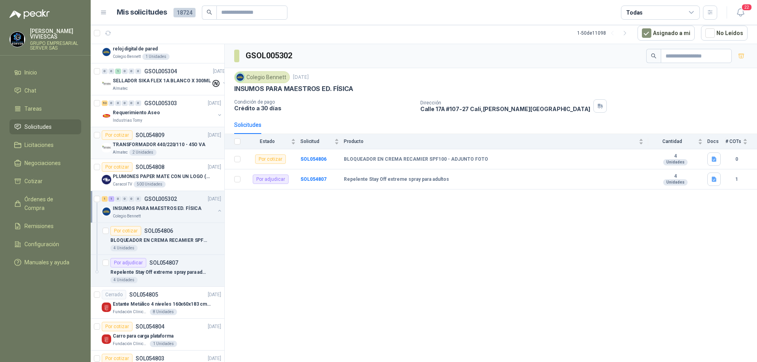
scroll to position [985, 0]
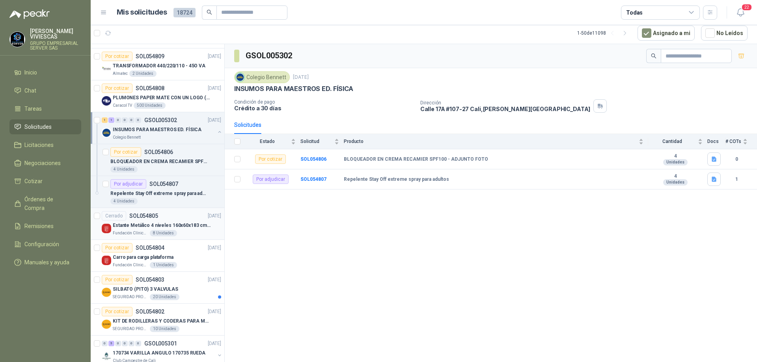
click at [189, 227] on p "Estante Metálico 4 niveles 160x60x183 cm Fixser" at bounding box center [162, 225] width 98 height 7
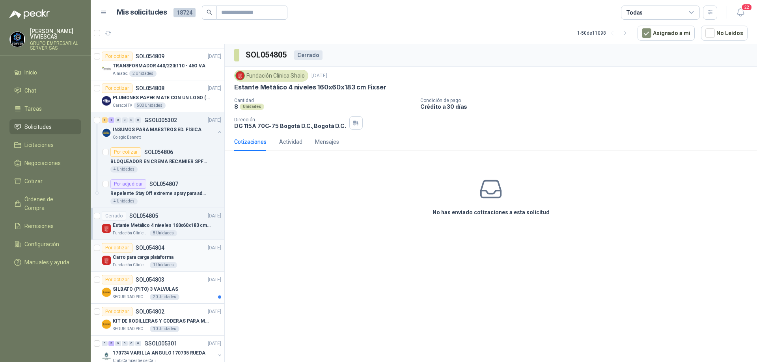
click at [181, 254] on div "Carro para carga plataforma" at bounding box center [167, 257] width 108 height 9
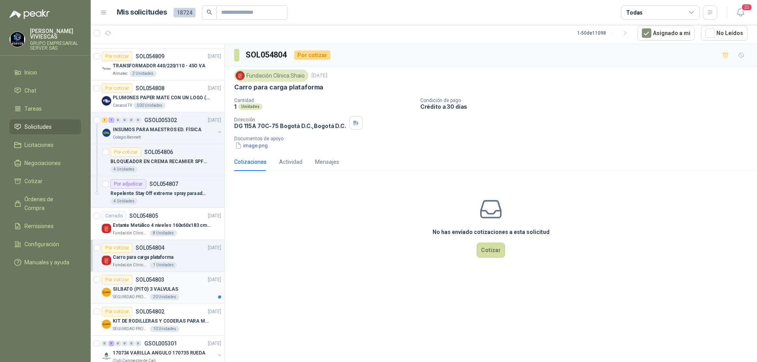
click at [177, 283] on div "Por cotizar SOL054803 [DATE]" at bounding box center [161, 279] width 119 height 9
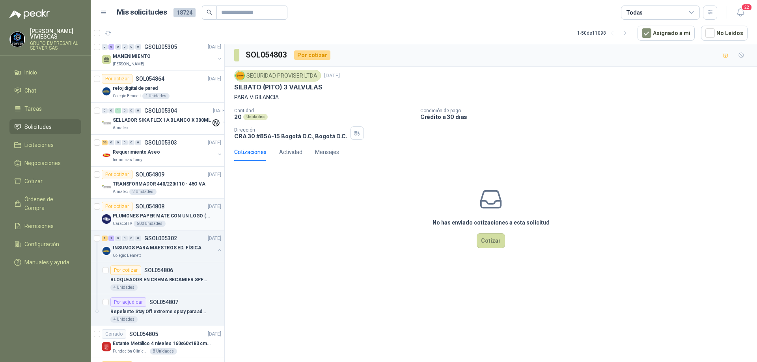
scroll to position [788, 0]
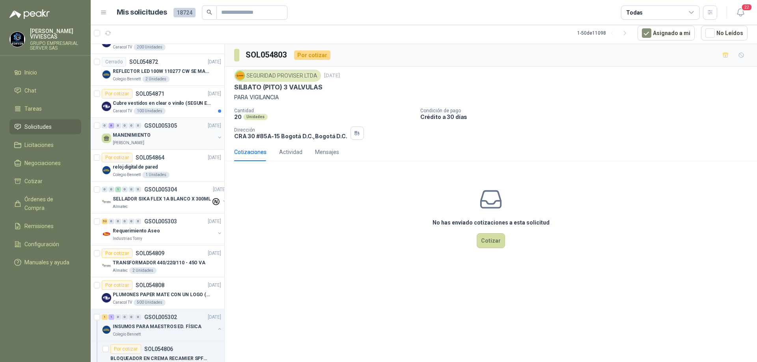
click at [172, 142] on div "[PERSON_NAME]" at bounding box center [164, 143] width 102 height 6
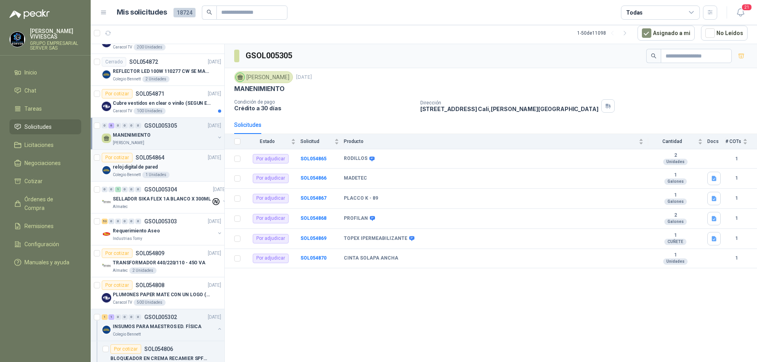
scroll to position [828, 0]
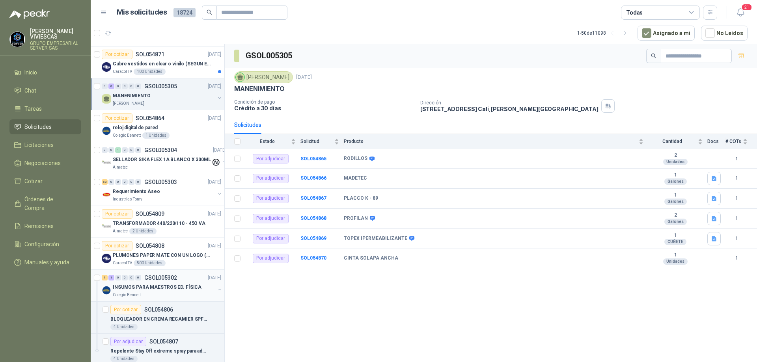
click at [155, 288] on p "INSUMOS PARA MAESTROS ED. FÍSICA" at bounding box center [157, 287] width 89 height 7
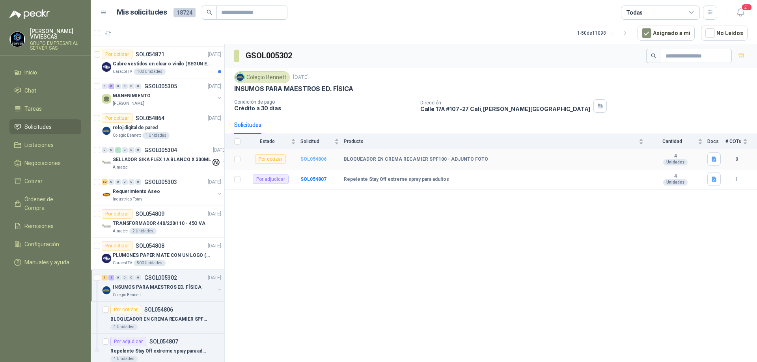
click at [322, 160] on b "SOL054806" at bounding box center [313, 159] width 26 height 6
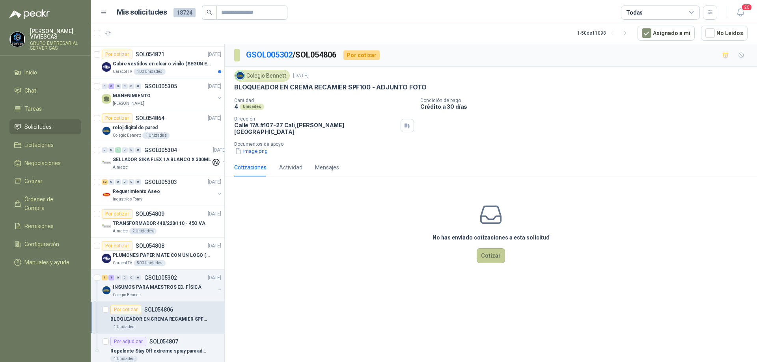
click at [487, 255] on button "Cotizar" at bounding box center [491, 255] width 28 height 15
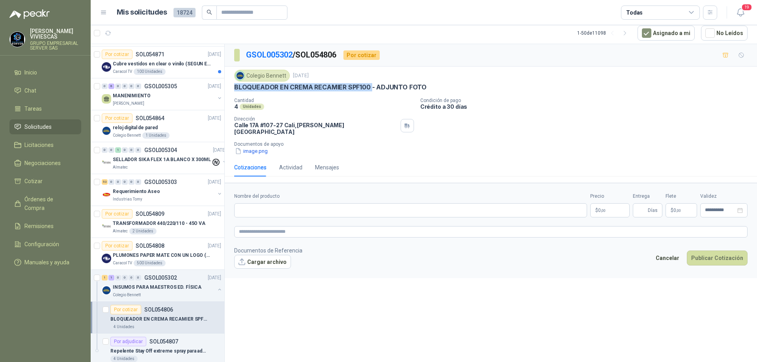
drag, startPoint x: 233, startPoint y: 87, endPoint x: 371, endPoint y: 88, distance: 138.7
click at [371, 88] on div "Colegio [PERSON_NAME] [DATE] BLOQUEADOR EN CREMA RECAMIER SPF100 - ADJUNTO FOTO…" at bounding box center [491, 113] width 532 height 92
copy p "BLOQUEADOR EN CREMA RECAMIER SPF100"
paste input "**********"
type input "**********"
